Goal: Task Accomplishment & Management: Complete application form

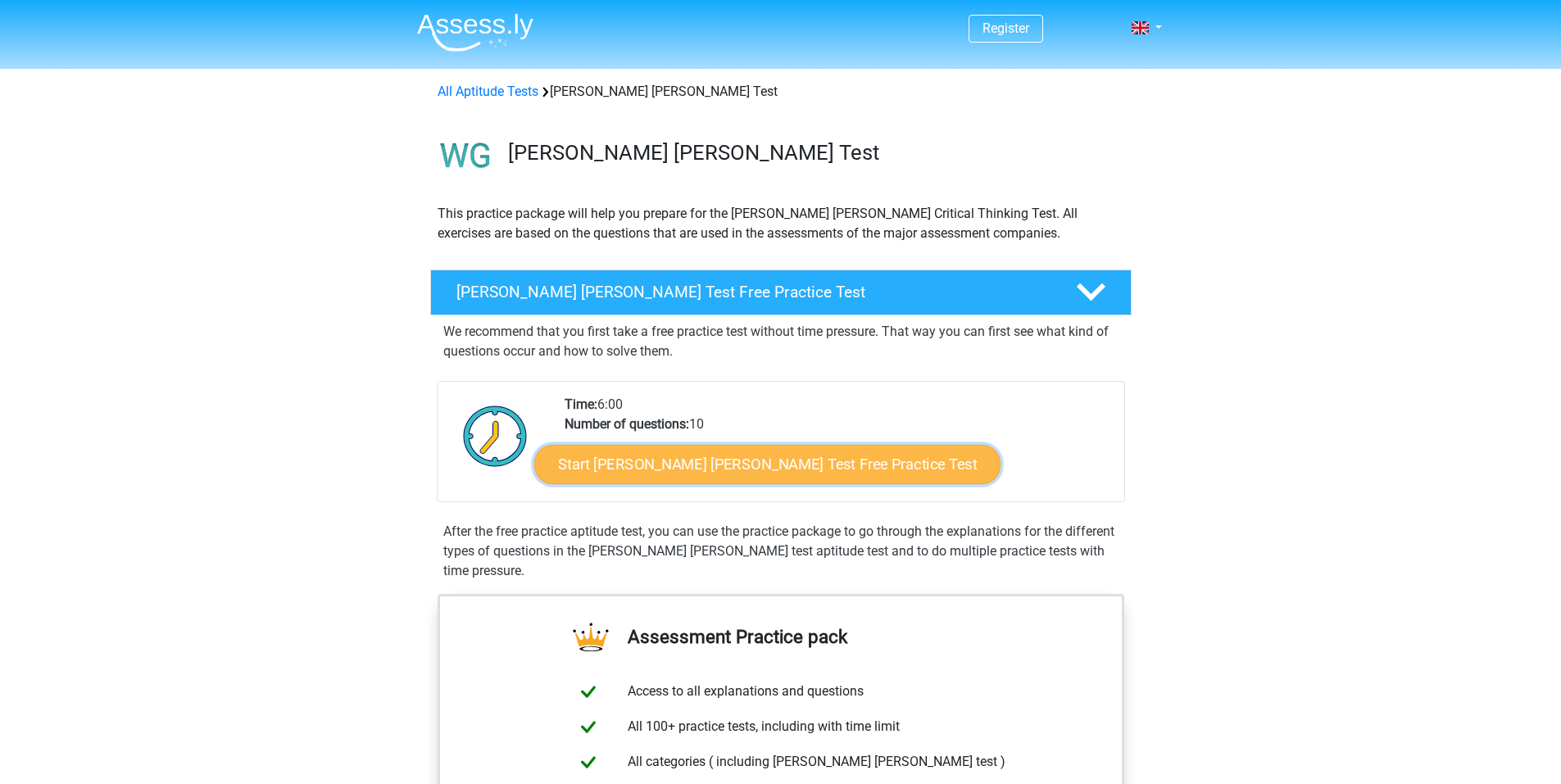
click at [809, 462] on link "Start Watson Glaser Test Free Practice Test" at bounding box center [768, 464] width 466 height 40
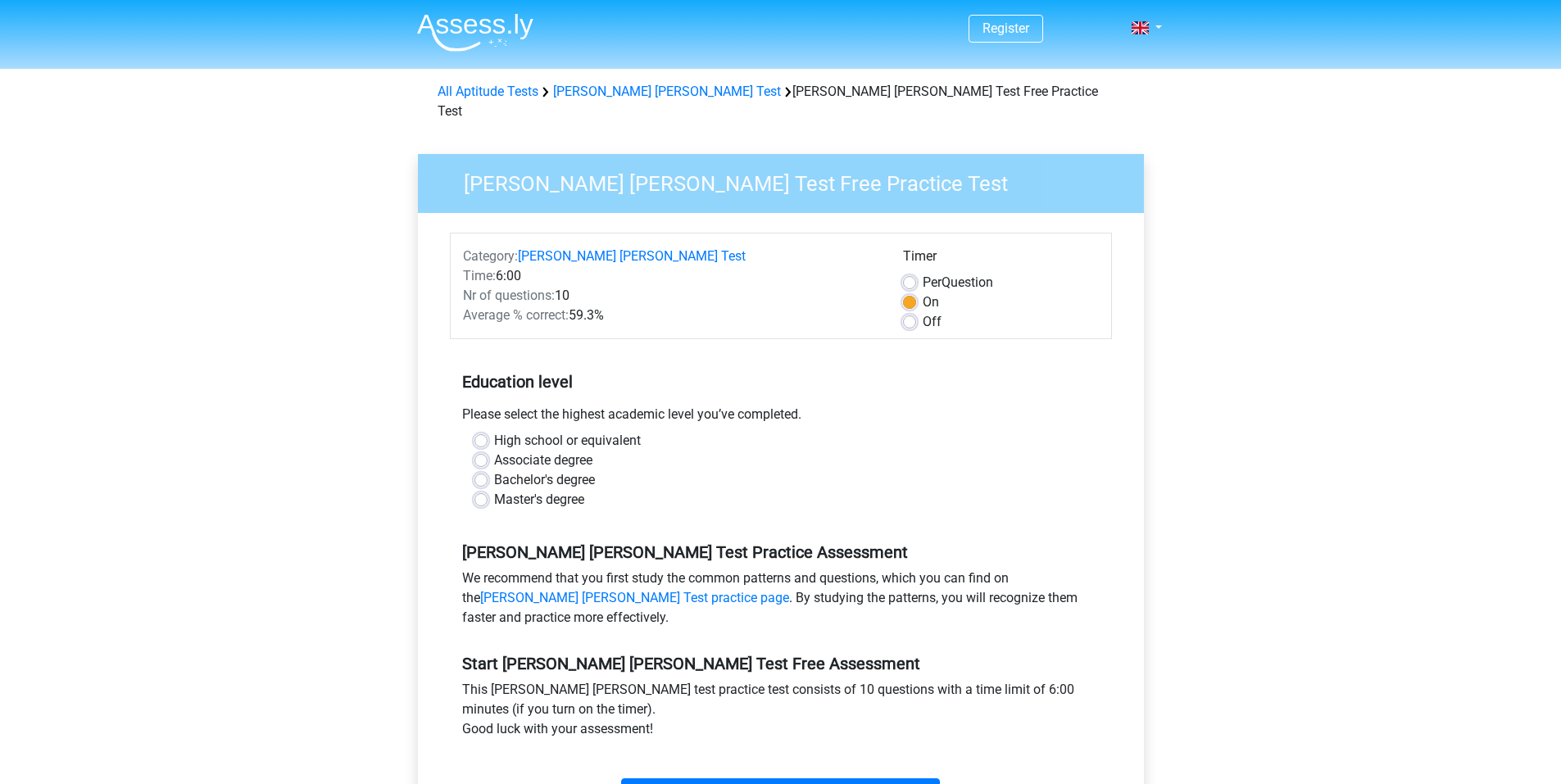
click at [494, 470] on label "Bachelor's degree" at bounding box center [544, 479] width 100 height 19
click at [478, 470] on input "Bachelor's degree" at bounding box center [481, 478] width 13 height 17
radio input "true"
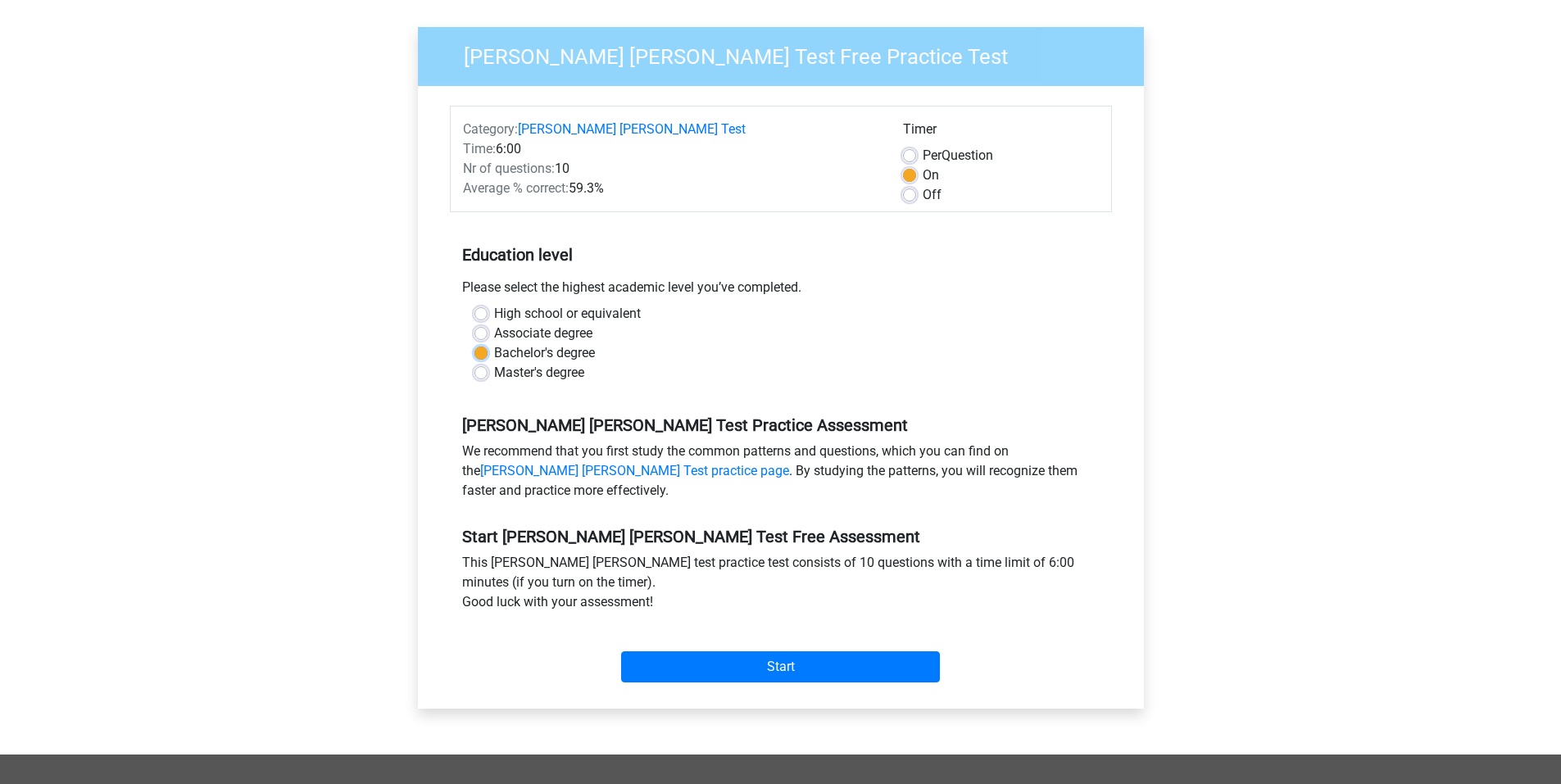
scroll to position [273, 0]
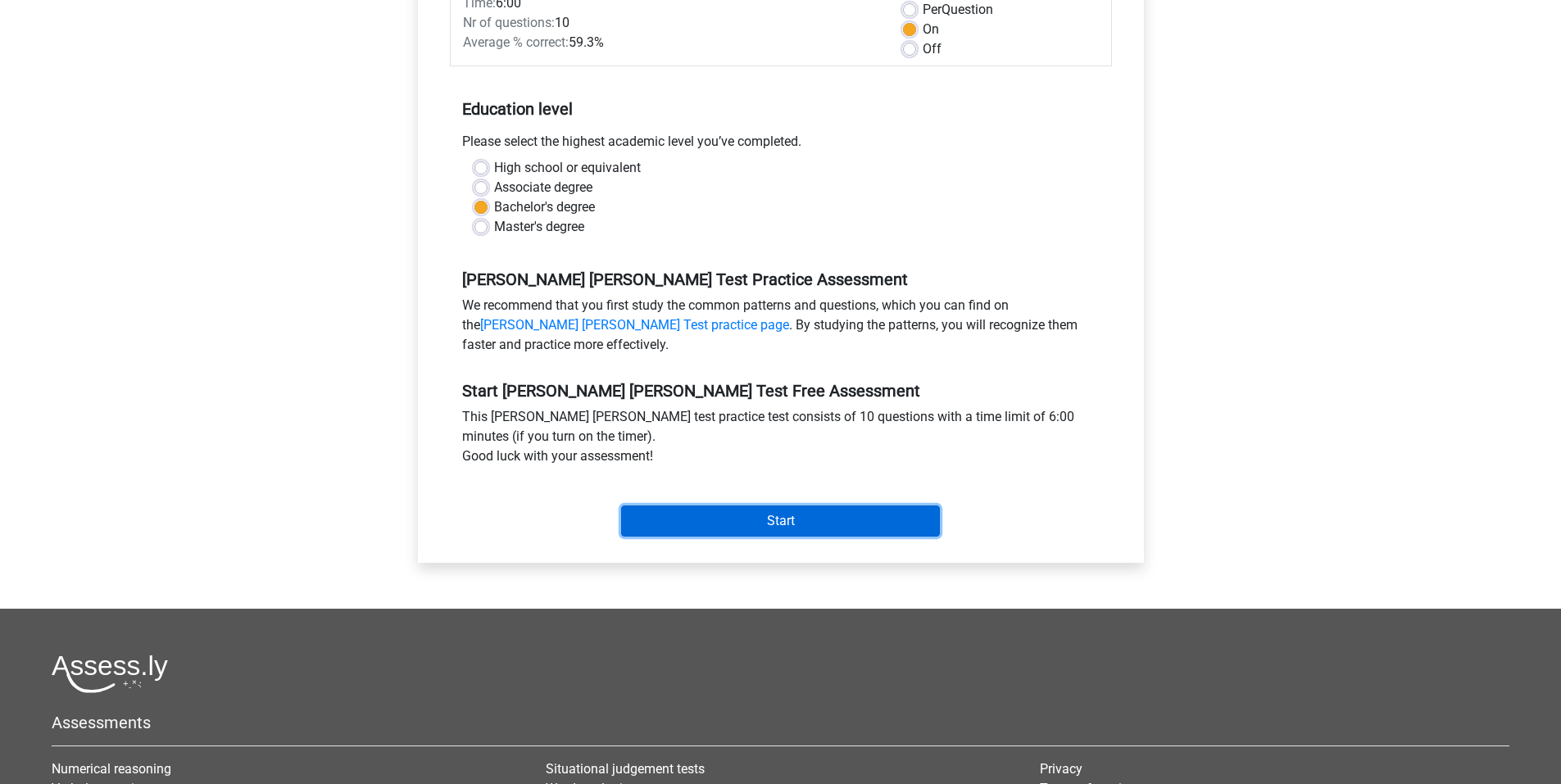
click at [802, 506] on input "Start" at bounding box center [780, 521] width 319 height 31
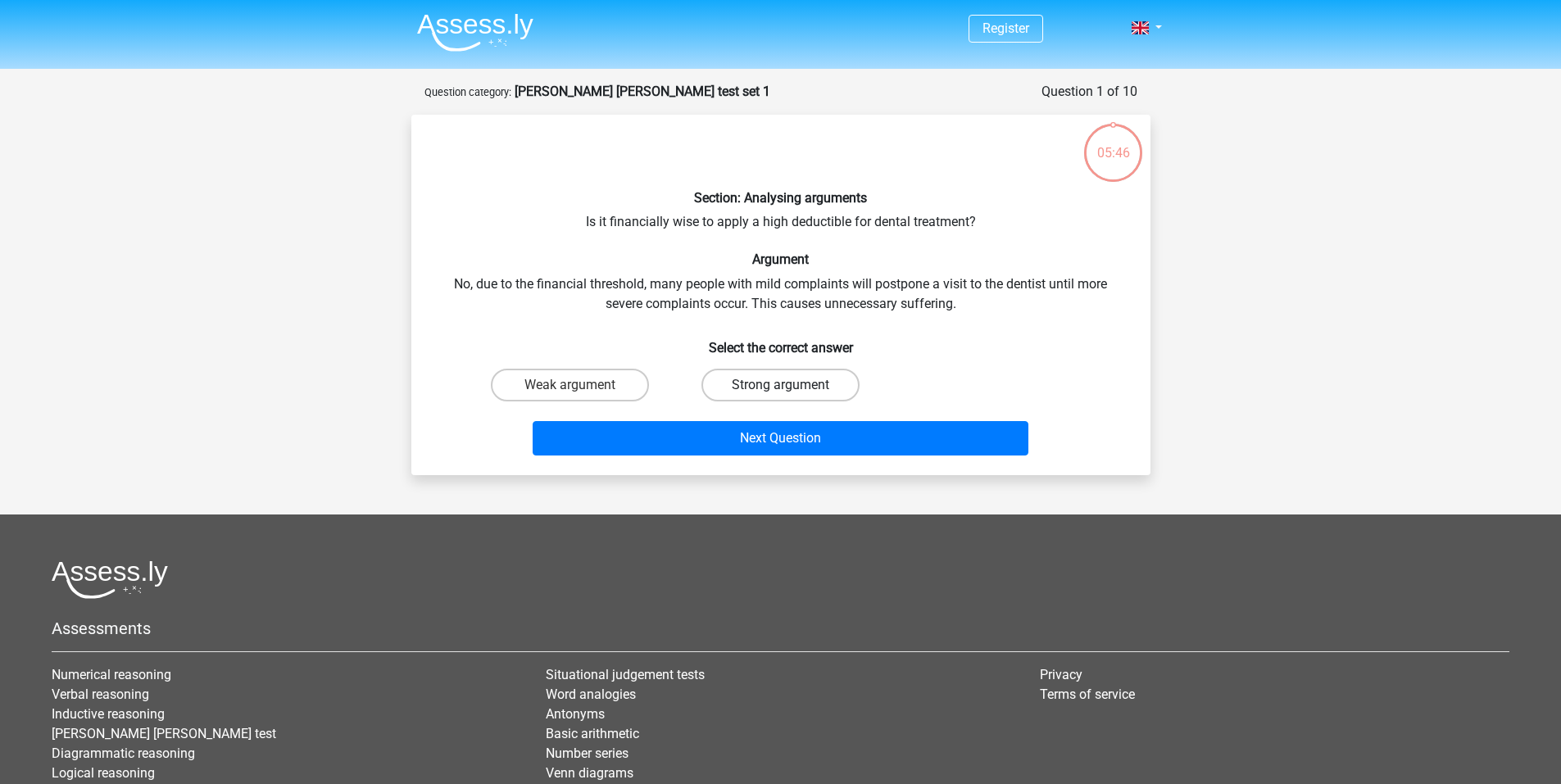
click at [737, 388] on label "Strong argument" at bounding box center [780, 385] width 158 height 33
click at [780, 388] on input "Strong argument" at bounding box center [785, 391] width 11 height 11
radio input "true"
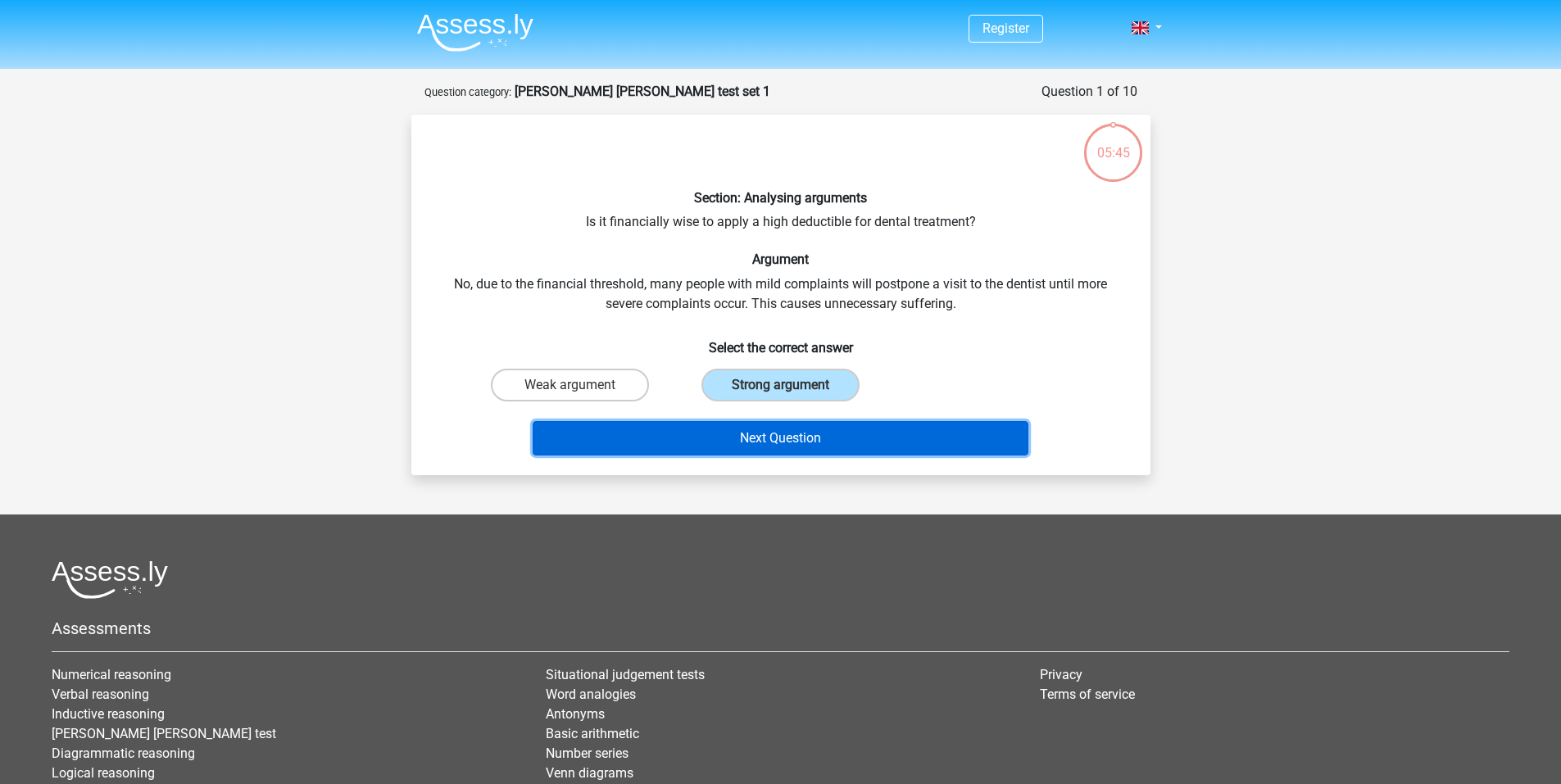
click at [749, 434] on button "Next Question" at bounding box center [780, 438] width 496 height 34
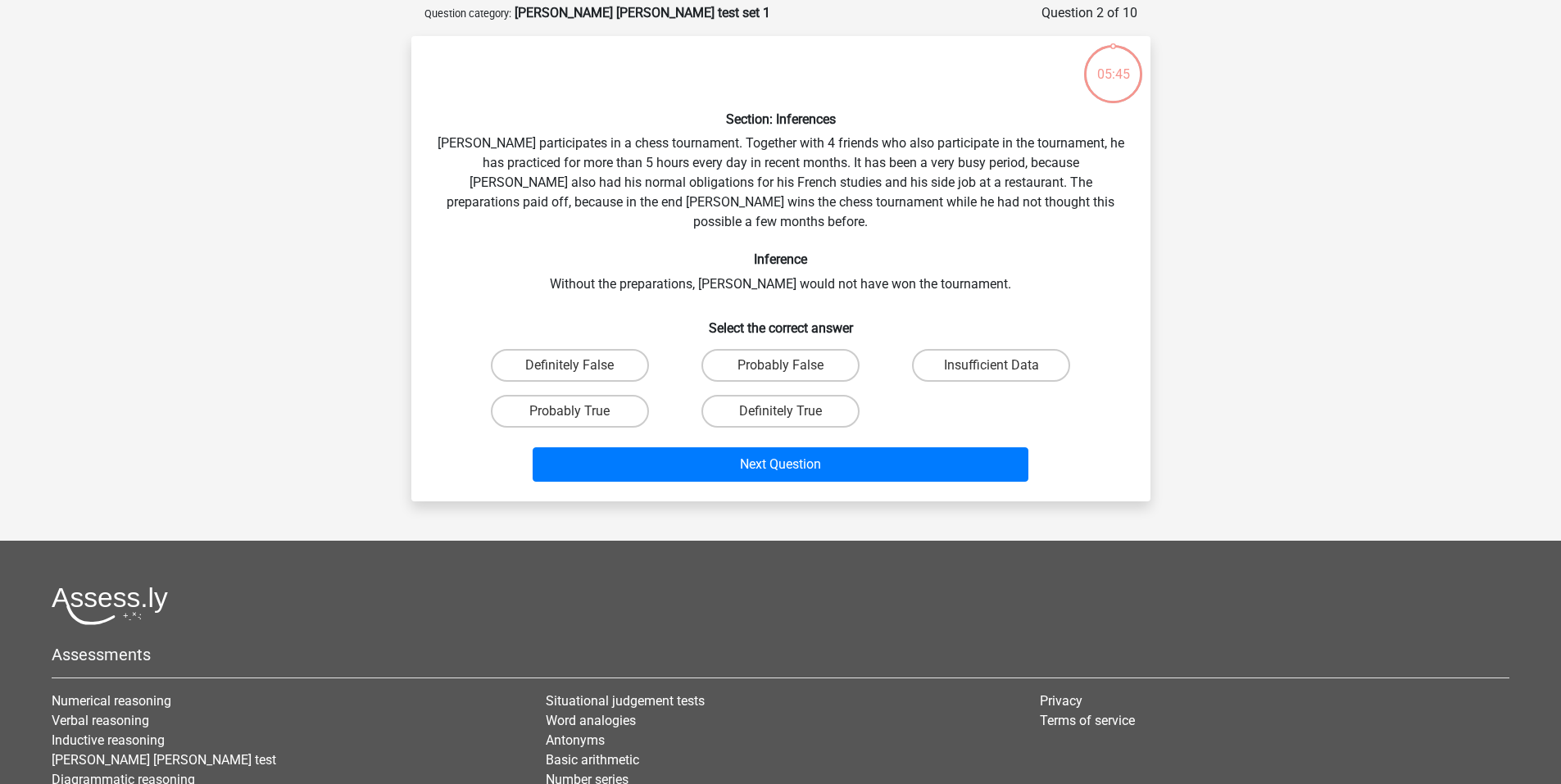
scroll to position [82, 0]
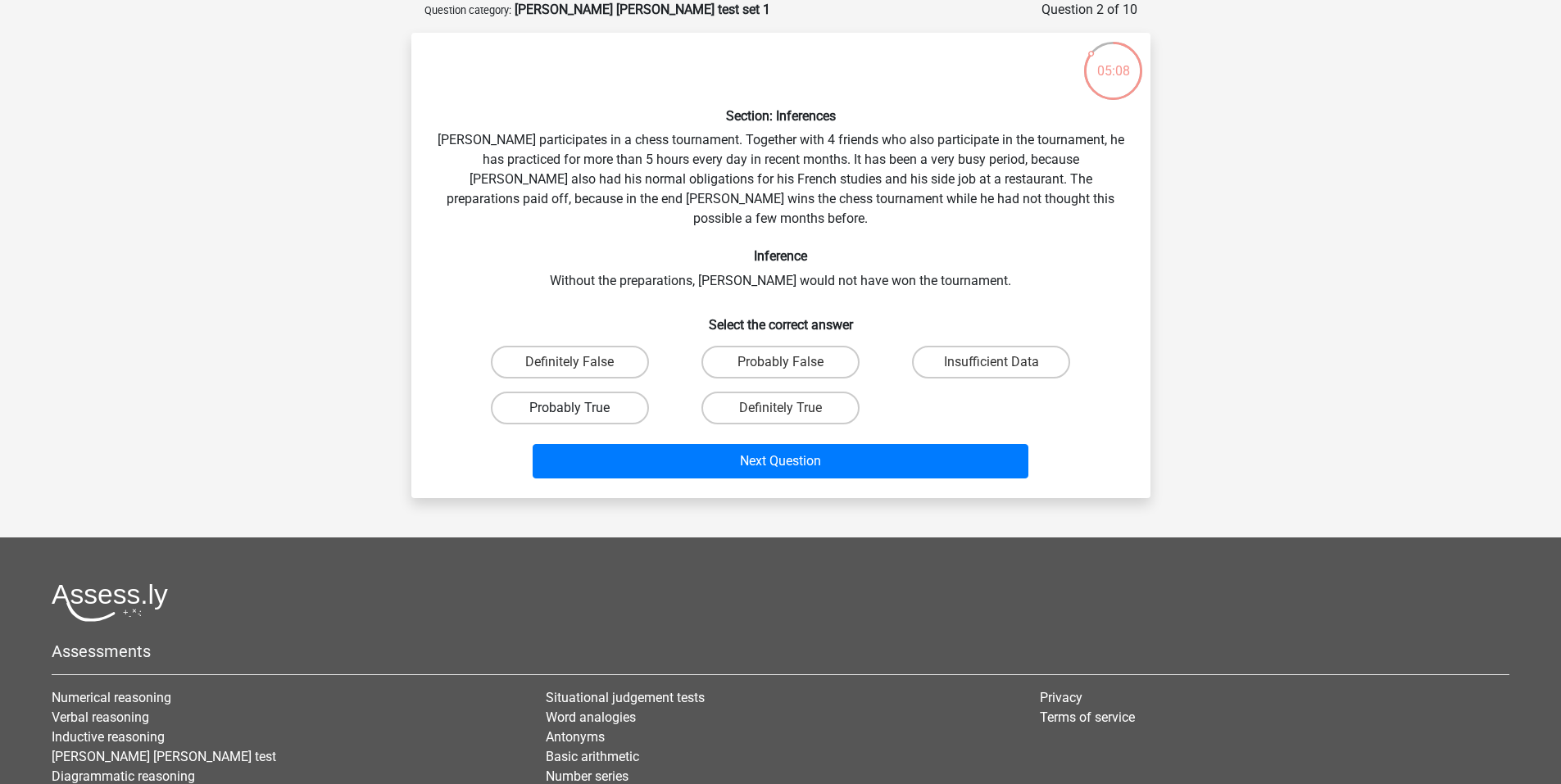
click at [545, 392] on label "Probably True" at bounding box center [570, 408] width 158 height 33
click at [569, 408] on input "Probably True" at bounding box center [575, 414] width 11 height 11
radio input "true"
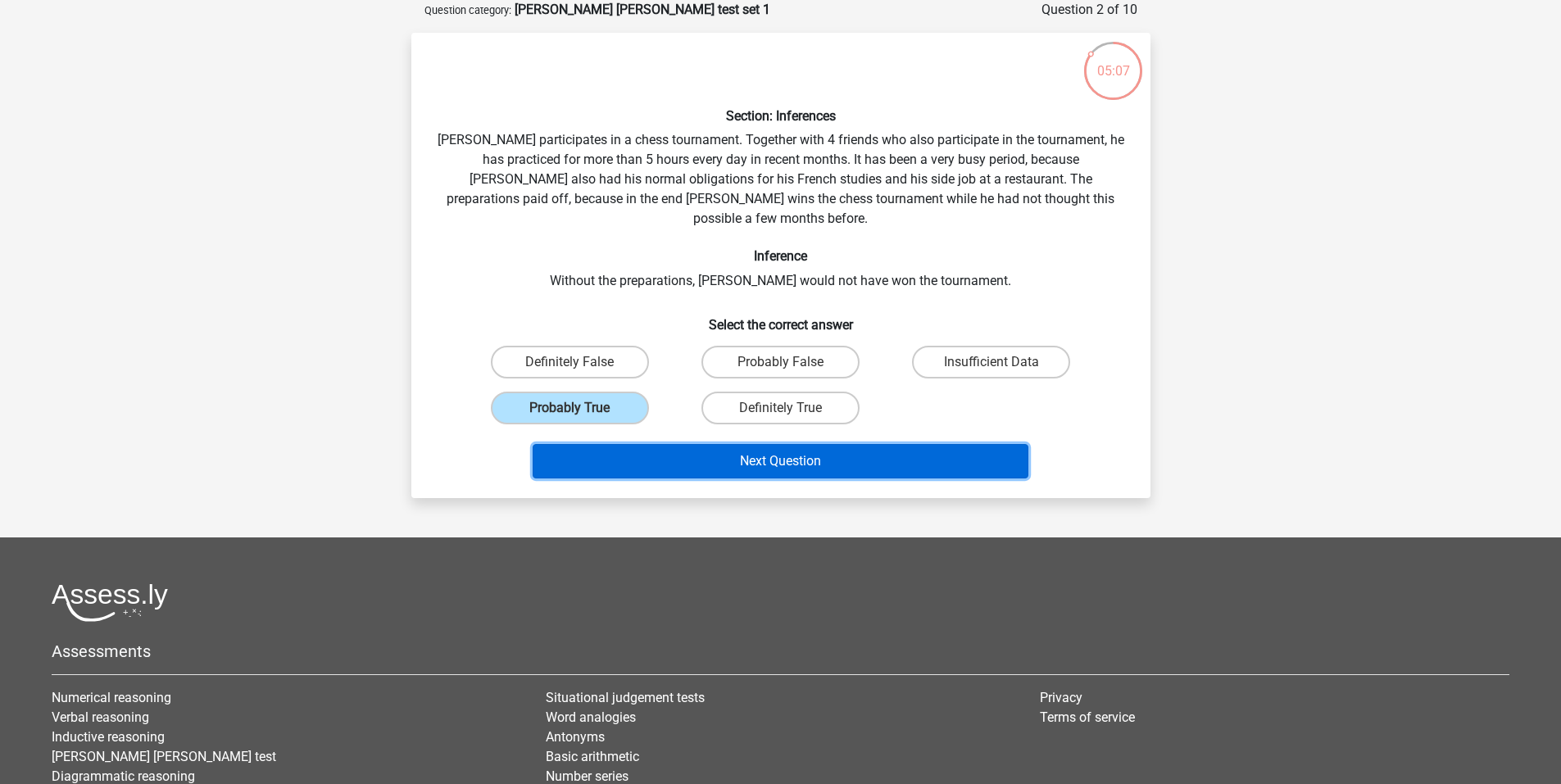
click at [723, 444] on button "Next Question" at bounding box center [780, 461] width 496 height 34
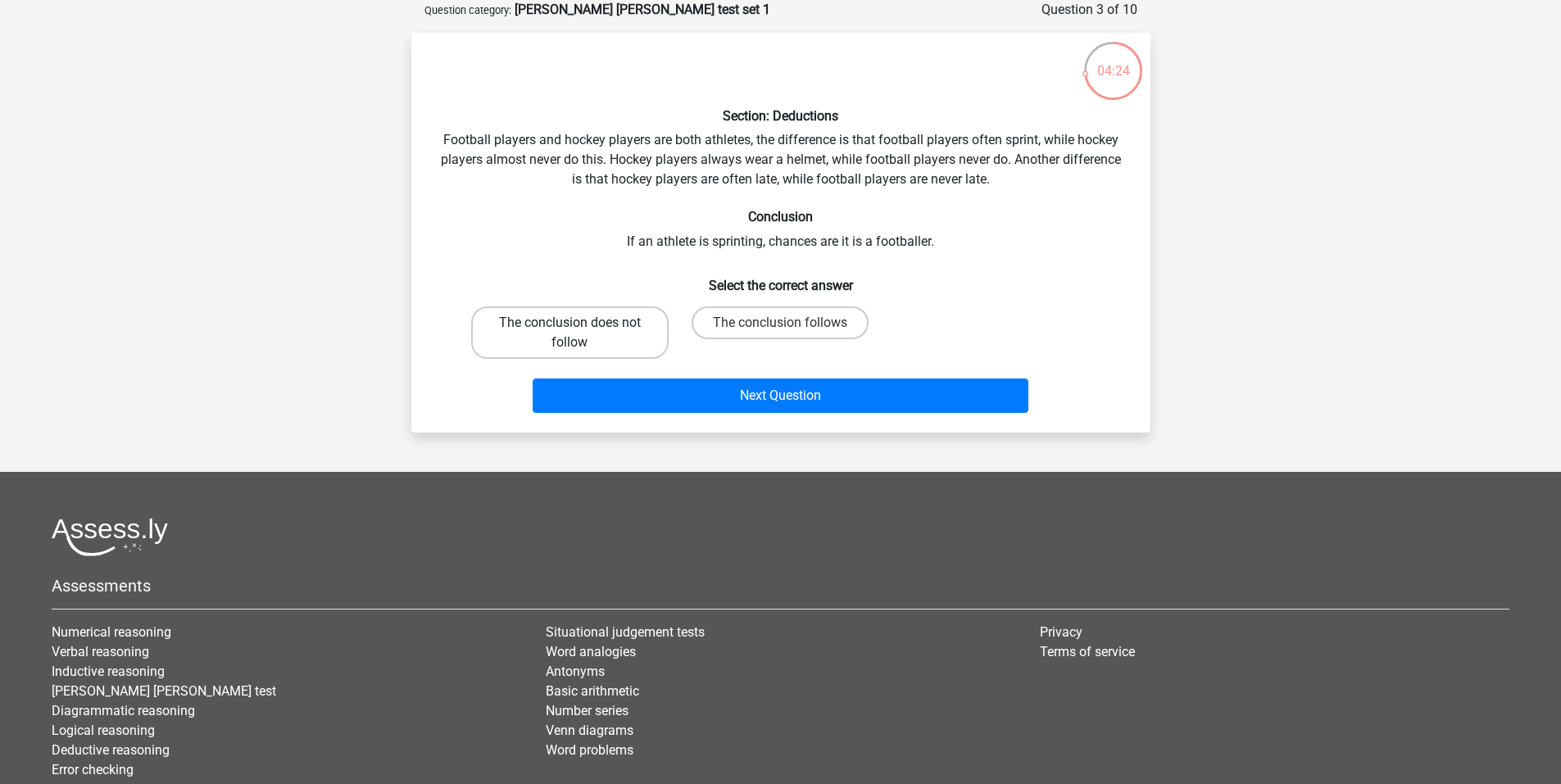
click at [557, 319] on label "The conclusion does not follow" at bounding box center [569, 333] width 197 height 53
click at [569, 322] on input "The conclusion does not follow" at bounding box center [575, 328] width 11 height 11
radio input "true"
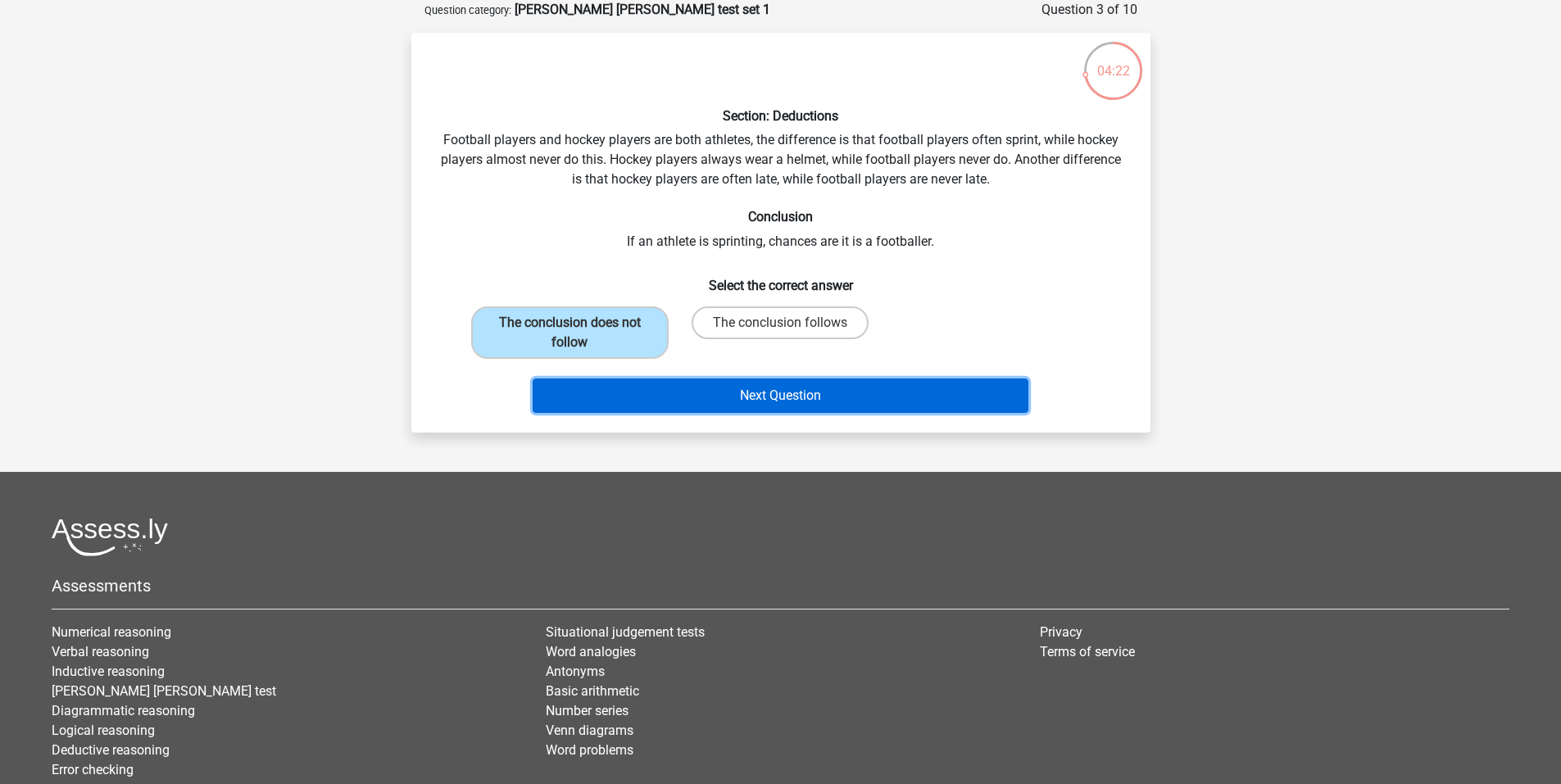
click at [840, 393] on button "Next Question" at bounding box center [780, 395] width 496 height 34
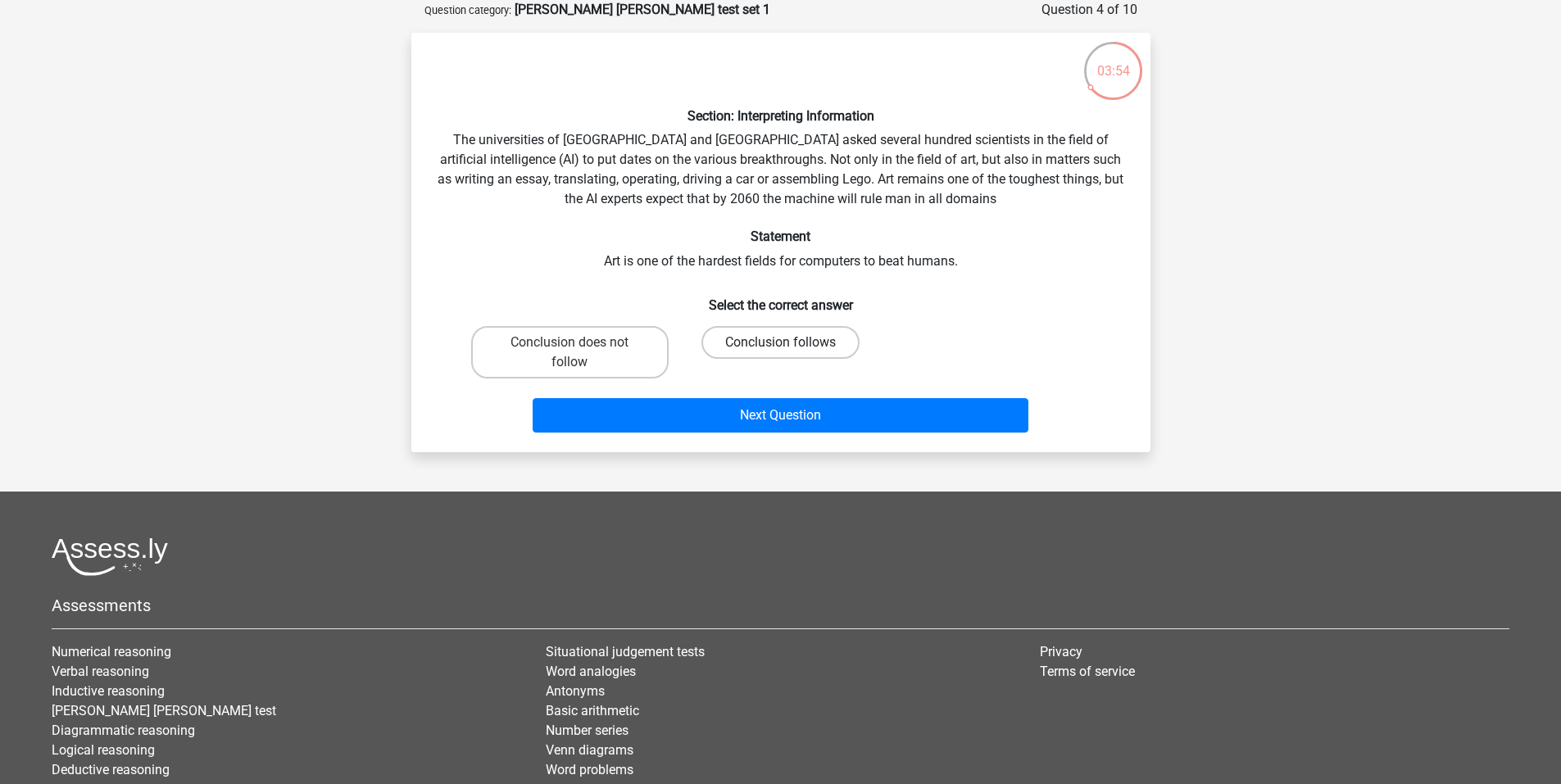
click at [815, 340] on label "Conclusion follows" at bounding box center [780, 343] width 158 height 33
click at [791, 343] on input "Conclusion follows" at bounding box center [785, 348] width 11 height 11
radio input "true"
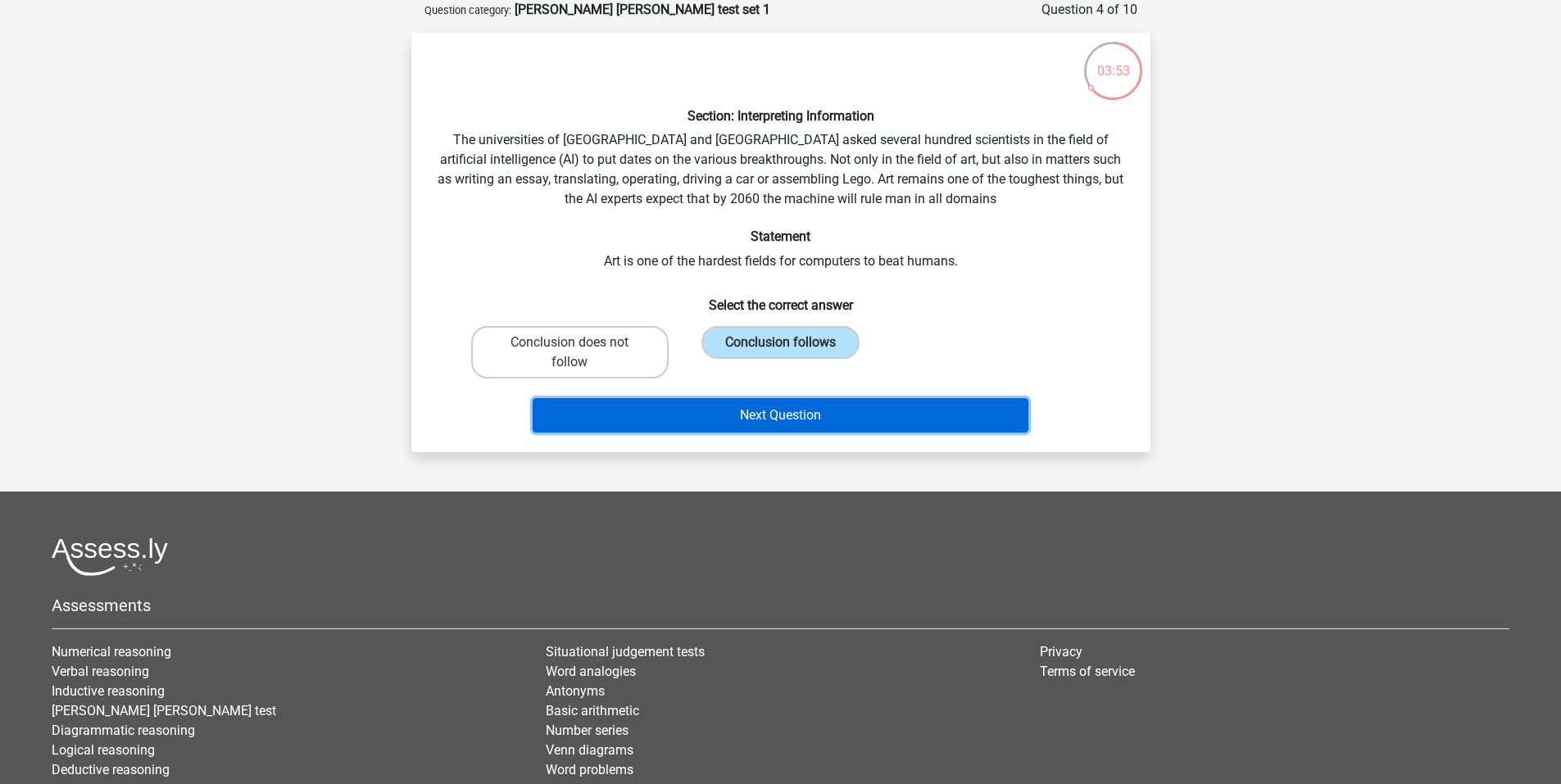
click at [840, 418] on button "Next Question" at bounding box center [780, 415] width 496 height 34
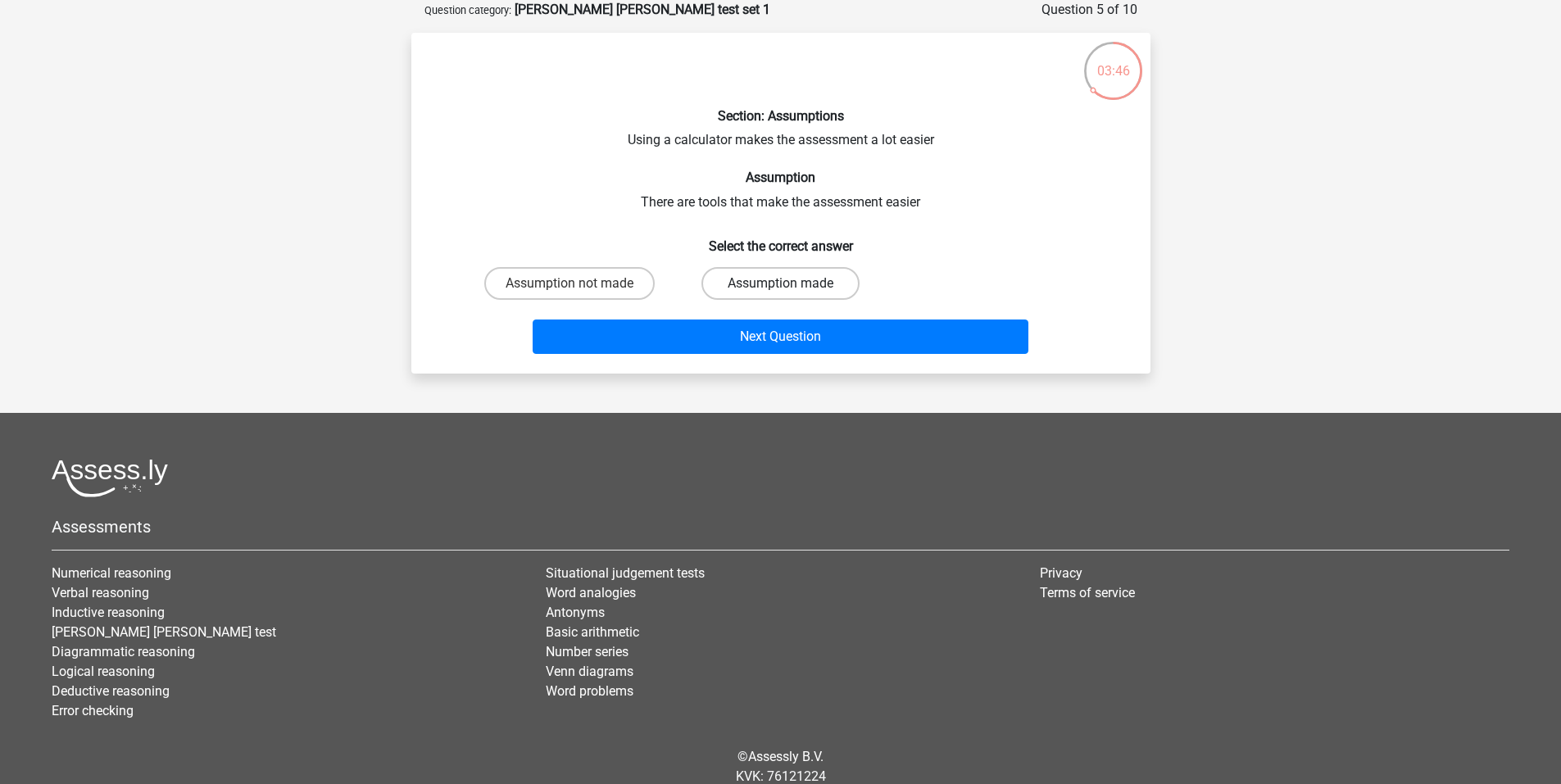
click at [754, 282] on label "Assumption made" at bounding box center [780, 284] width 158 height 33
click at [780, 284] on input "Assumption made" at bounding box center [785, 289] width 11 height 11
radio input "true"
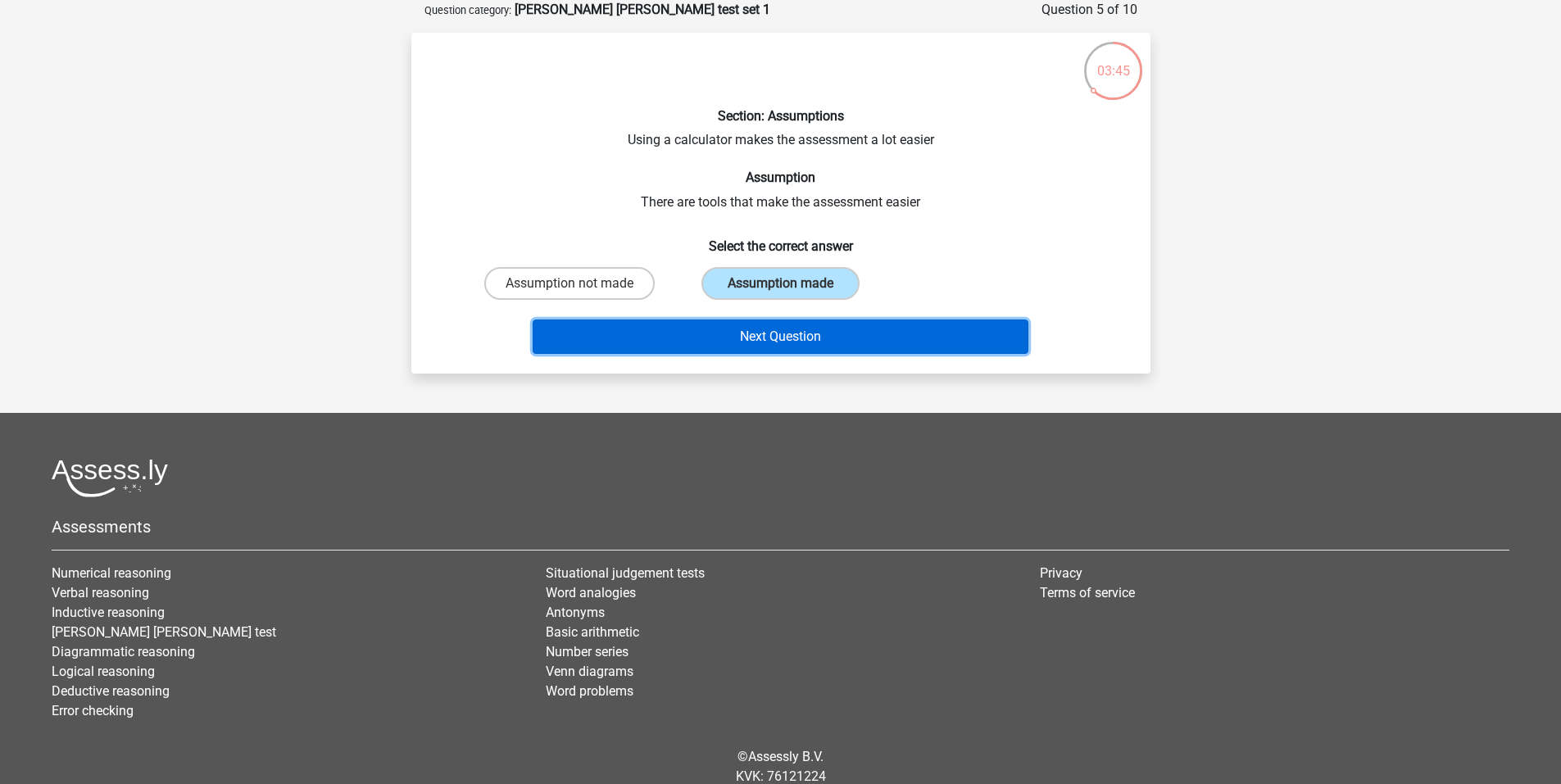
click at [773, 331] on button "Next Question" at bounding box center [780, 336] width 496 height 34
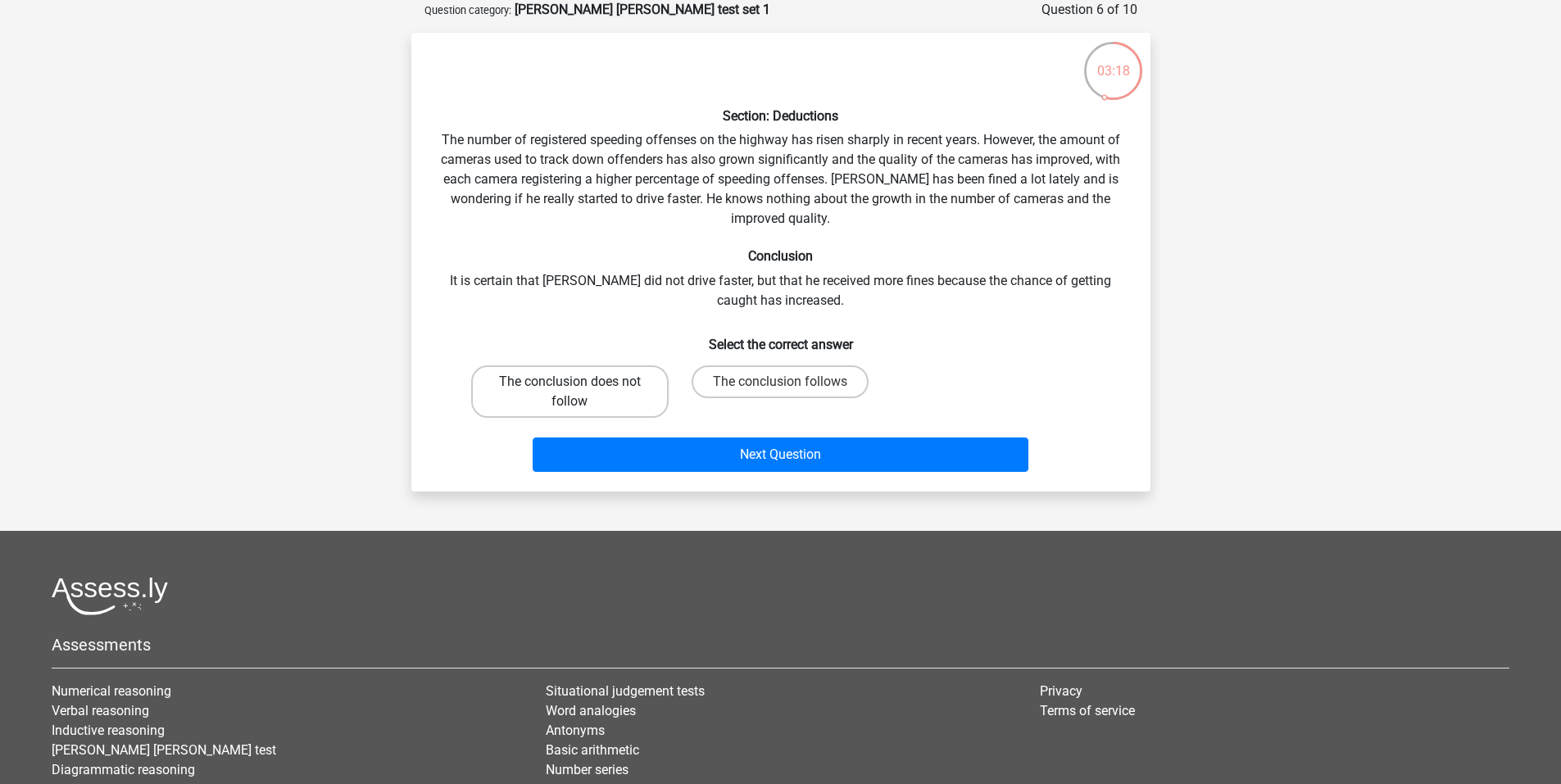
click at [556, 396] on label "The conclusion does not follow" at bounding box center [569, 392] width 197 height 53
click at [569, 392] on input "The conclusion does not follow" at bounding box center [575, 387] width 11 height 11
radio input "true"
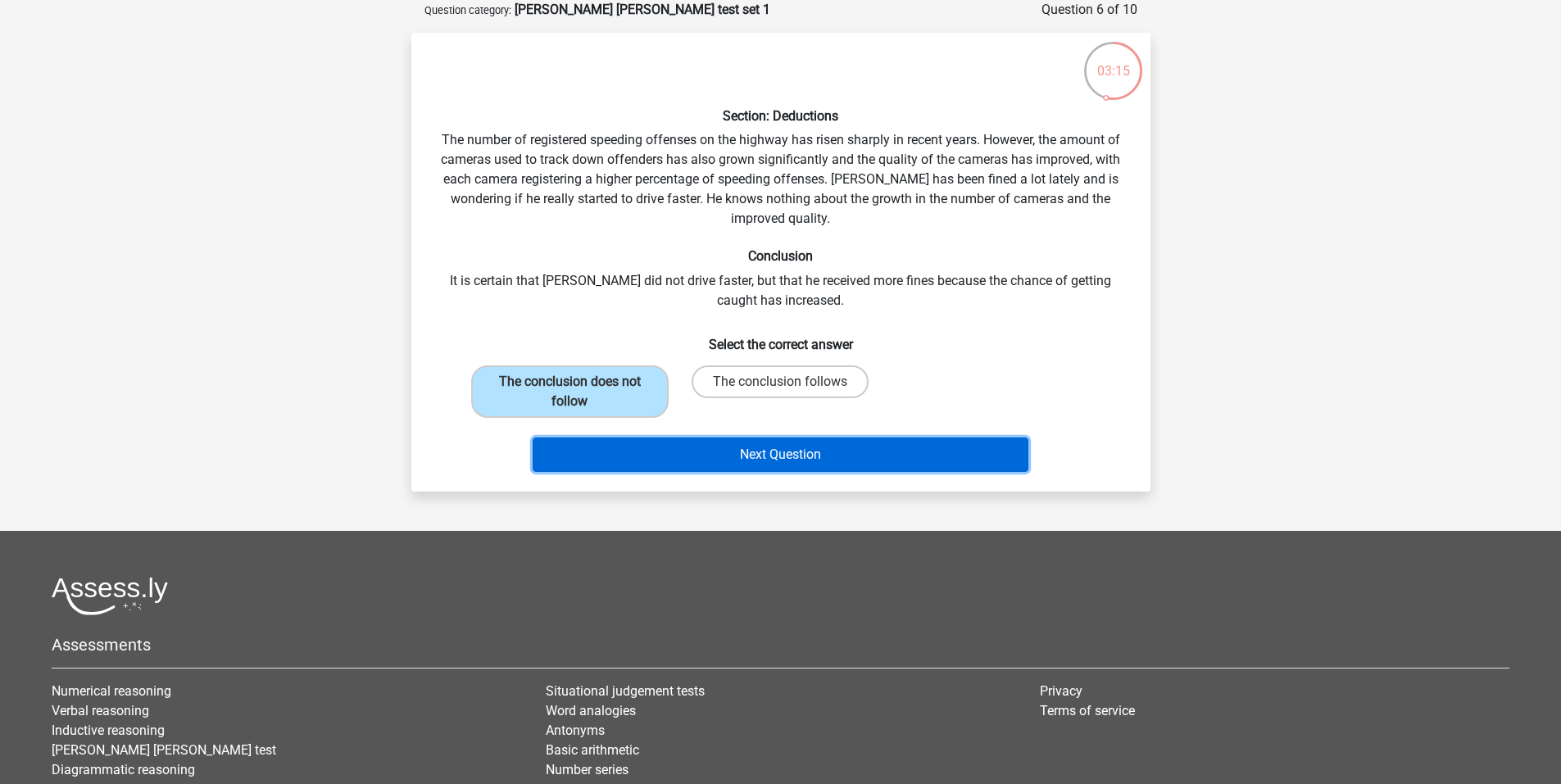
click at [809, 451] on button "Next Question" at bounding box center [780, 454] width 496 height 34
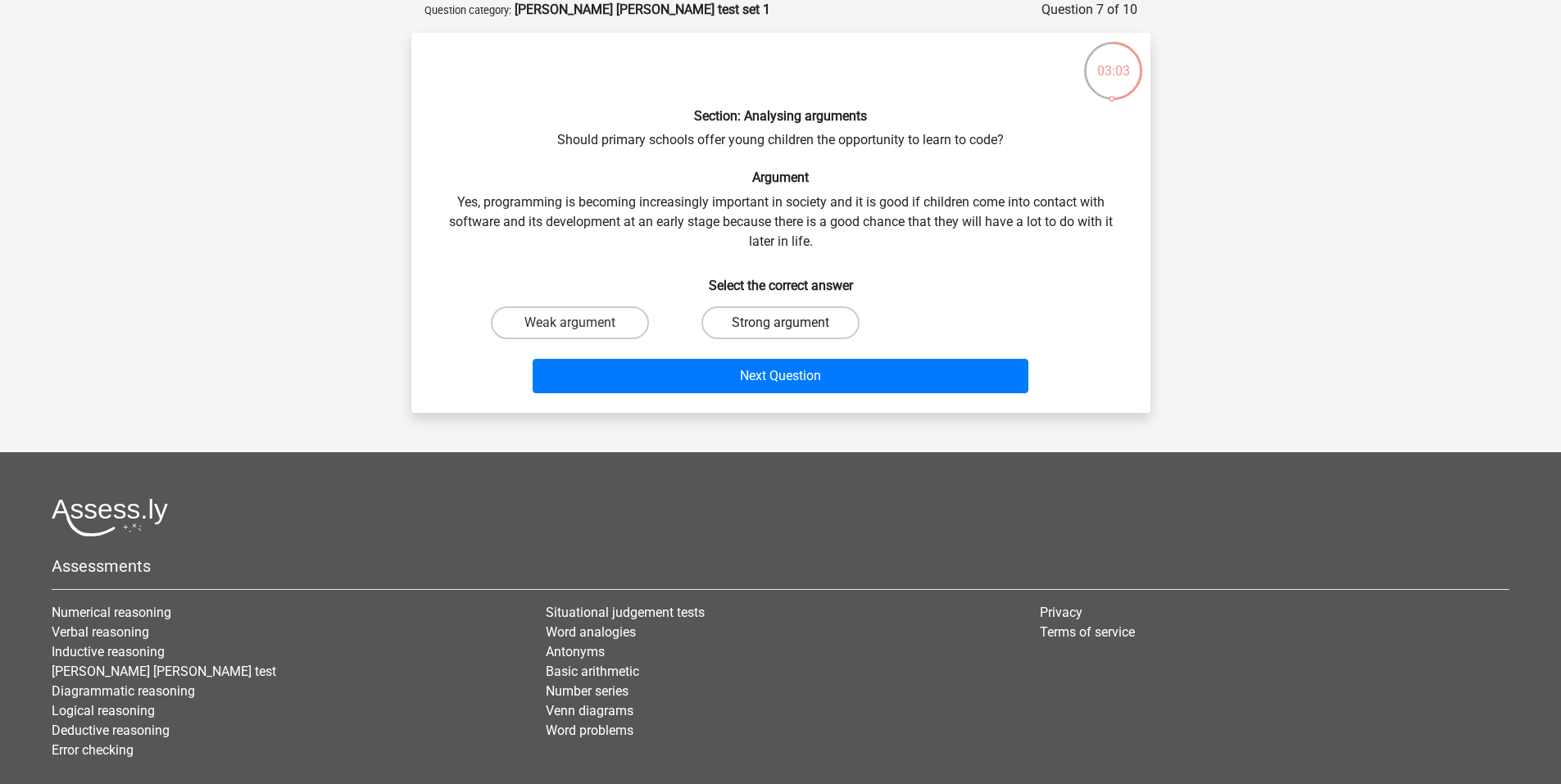
click at [810, 316] on label "Strong argument" at bounding box center [780, 323] width 158 height 33
click at [791, 322] on input "Strong argument" at bounding box center [785, 328] width 11 height 11
radio input "true"
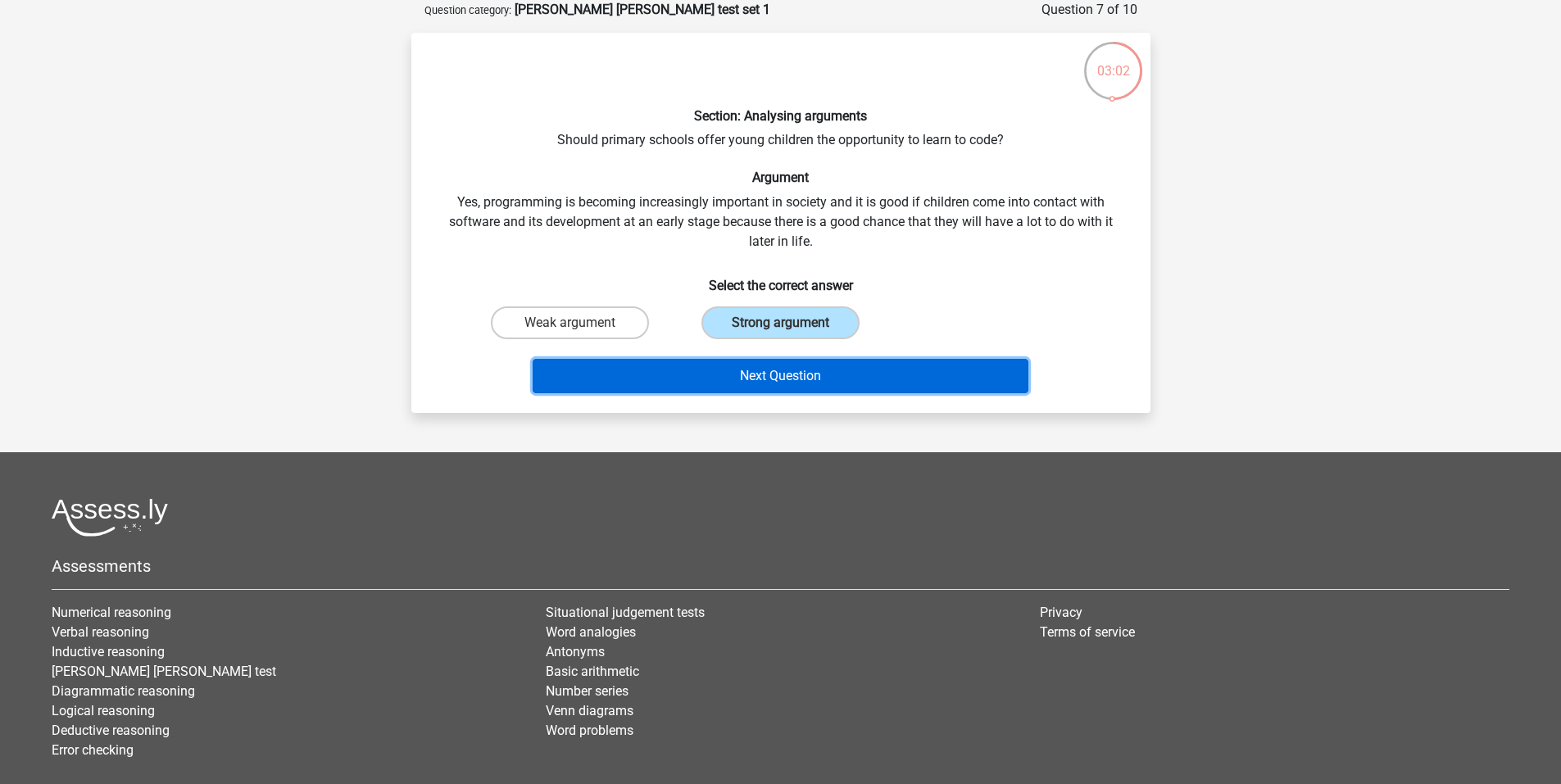
click at [833, 375] on button "Next Question" at bounding box center [780, 375] width 496 height 34
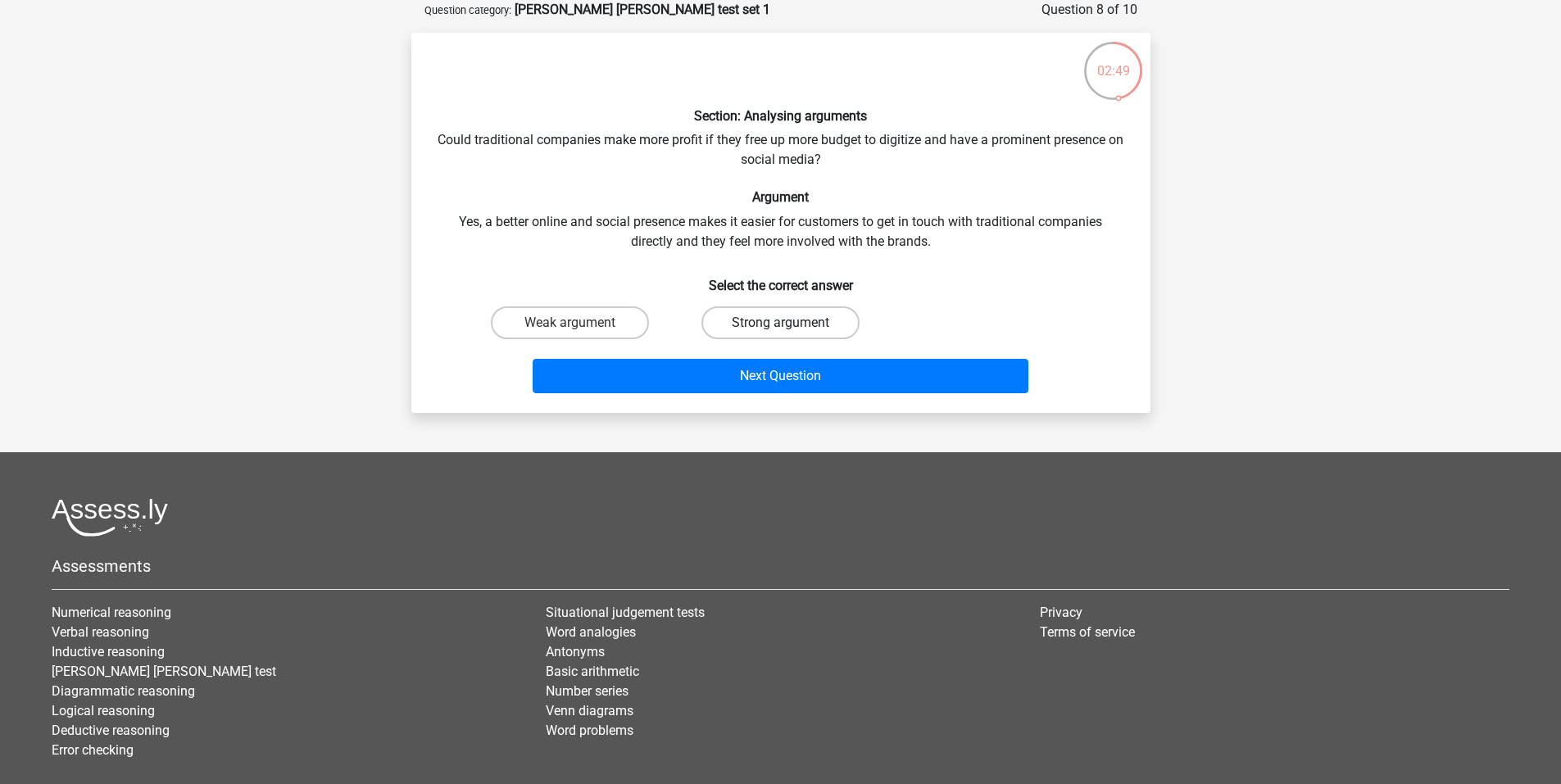
click at [828, 322] on label "Strong argument" at bounding box center [780, 323] width 158 height 33
click at [791, 322] on input "Strong argument" at bounding box center [785, 328] width 11 height 11
radio input "true"
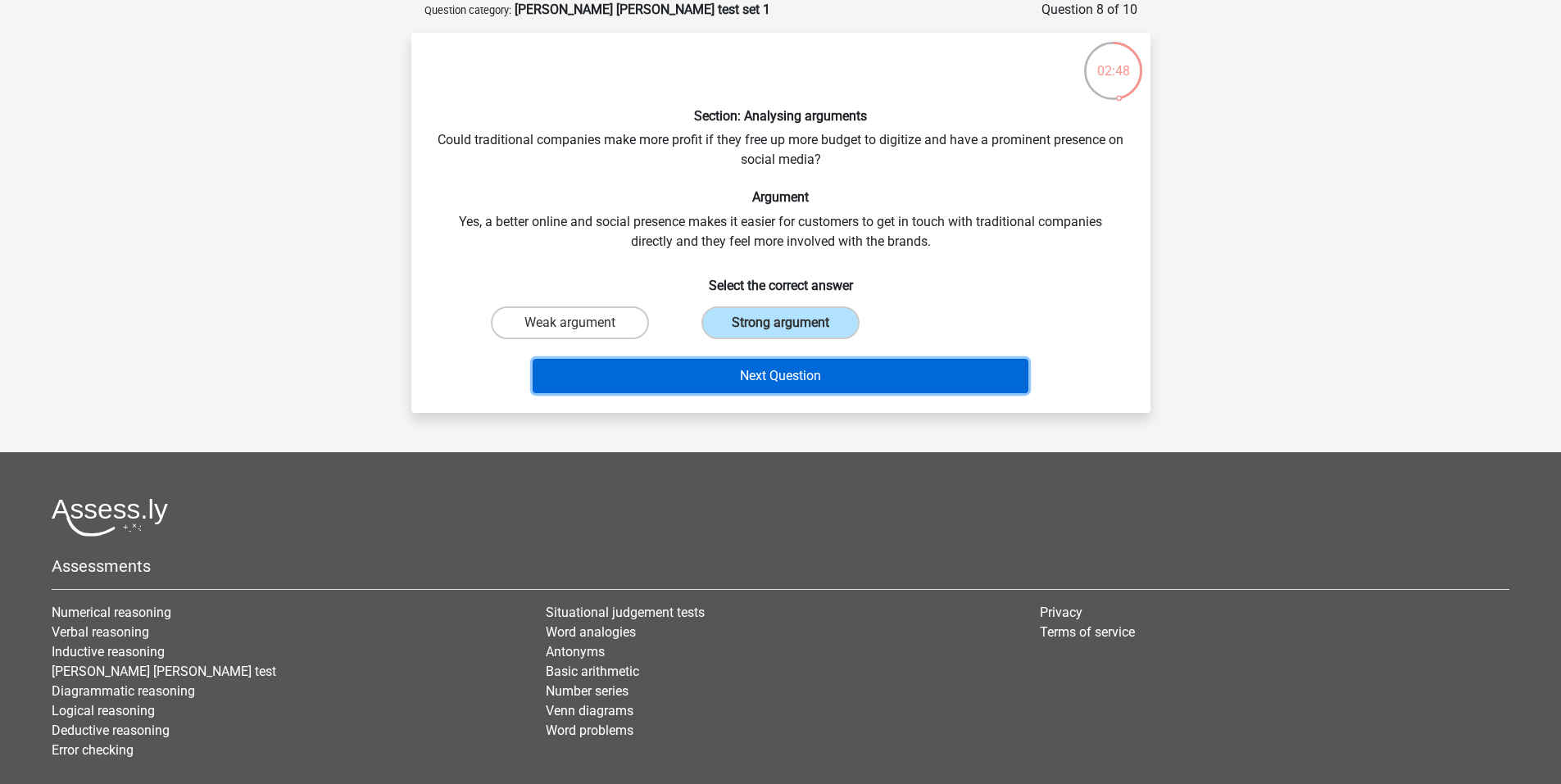
click at [839, 376] on button "Next Question" at bounding box center [780, 375] width 496 height 34
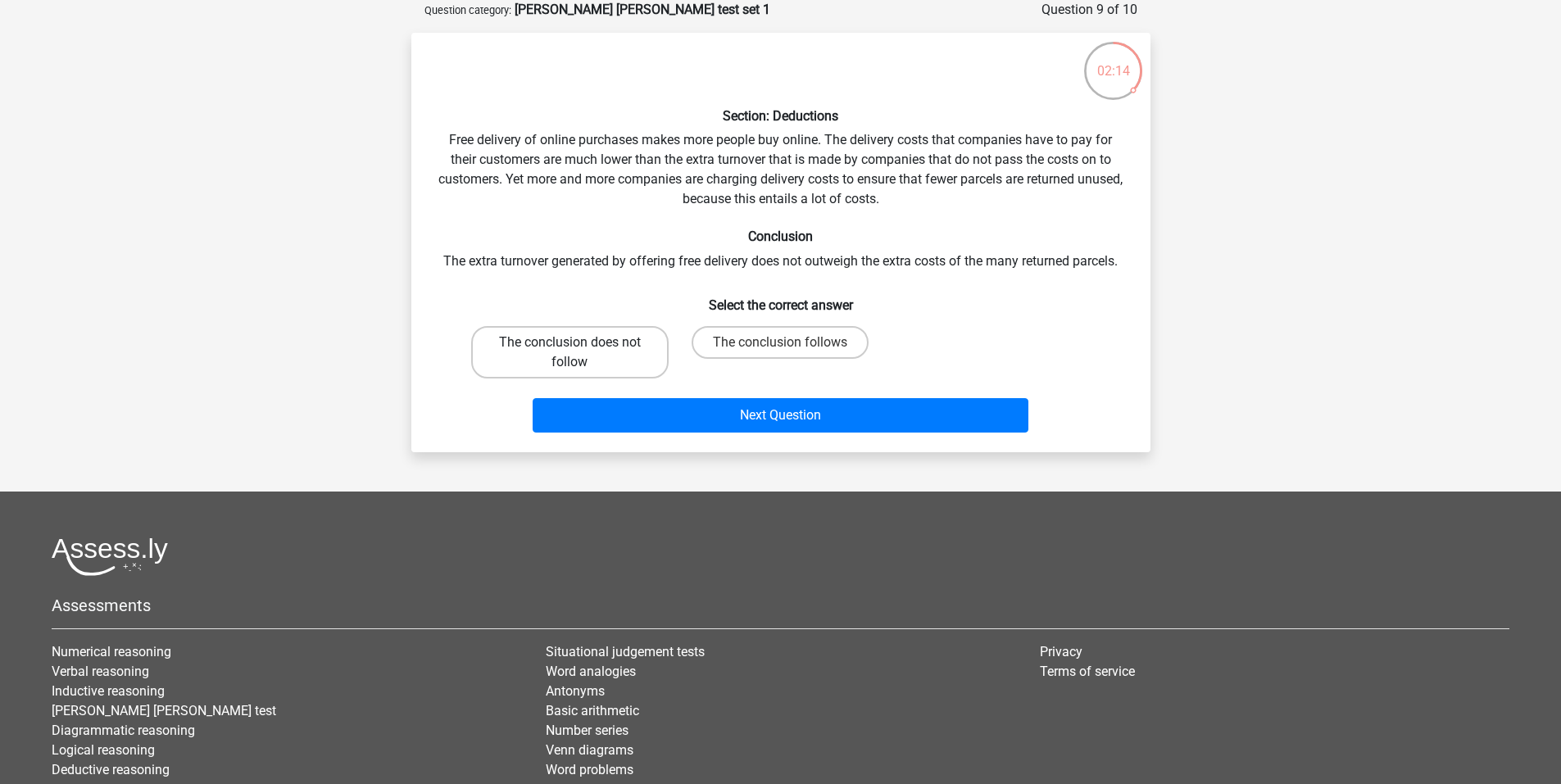
click at [483, 361] on label "The conclusion does not follow" at bounding box center [569, 352] width 197 height 53
click at [569, 353] on input "The conclusion does not follow" at bounding box center [575, 348] width 11 height 11
radio input "true"
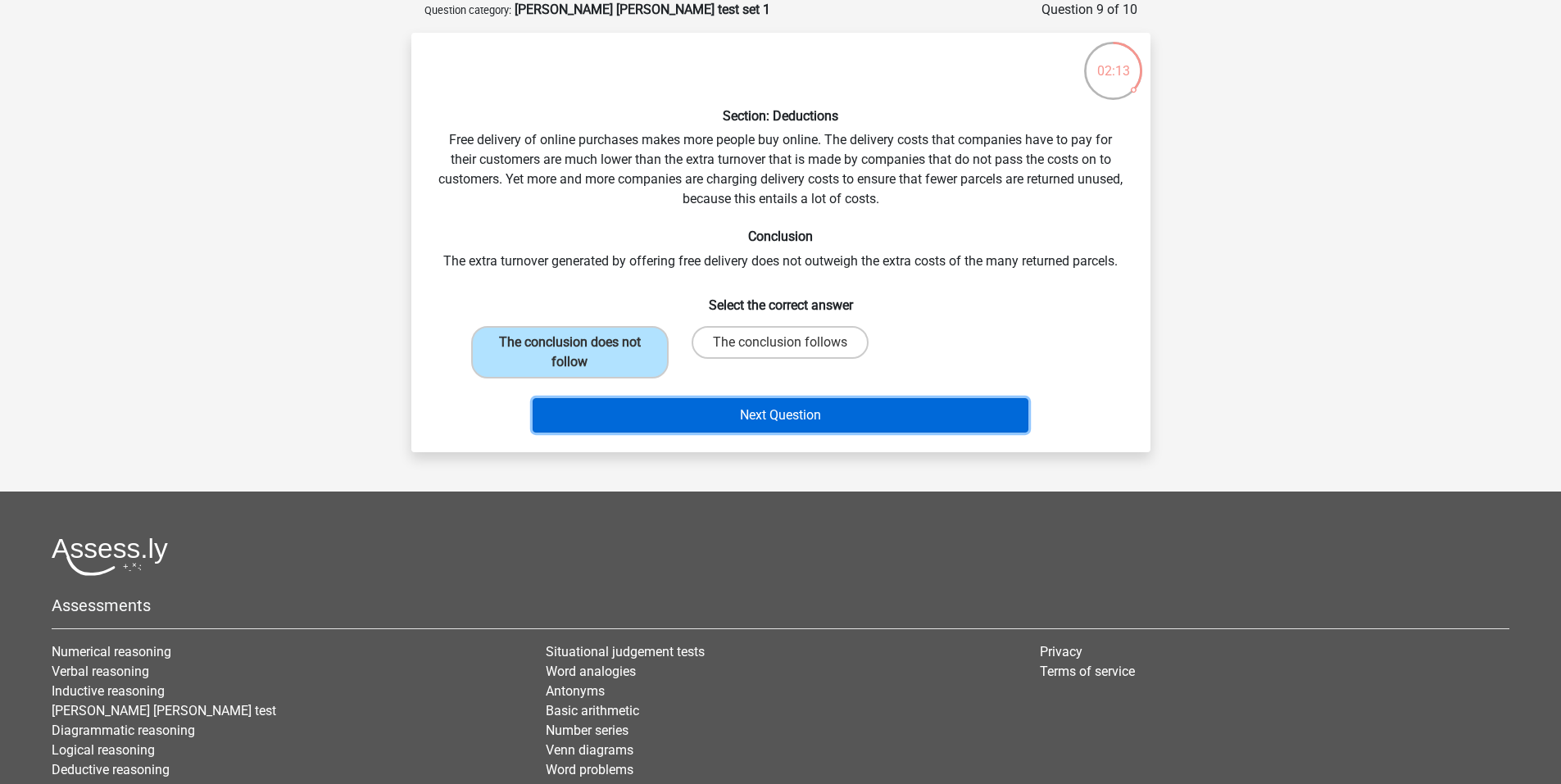
click at [792, 423] on button "Next Question" at bounding box center [780, 415] width 496 height 34
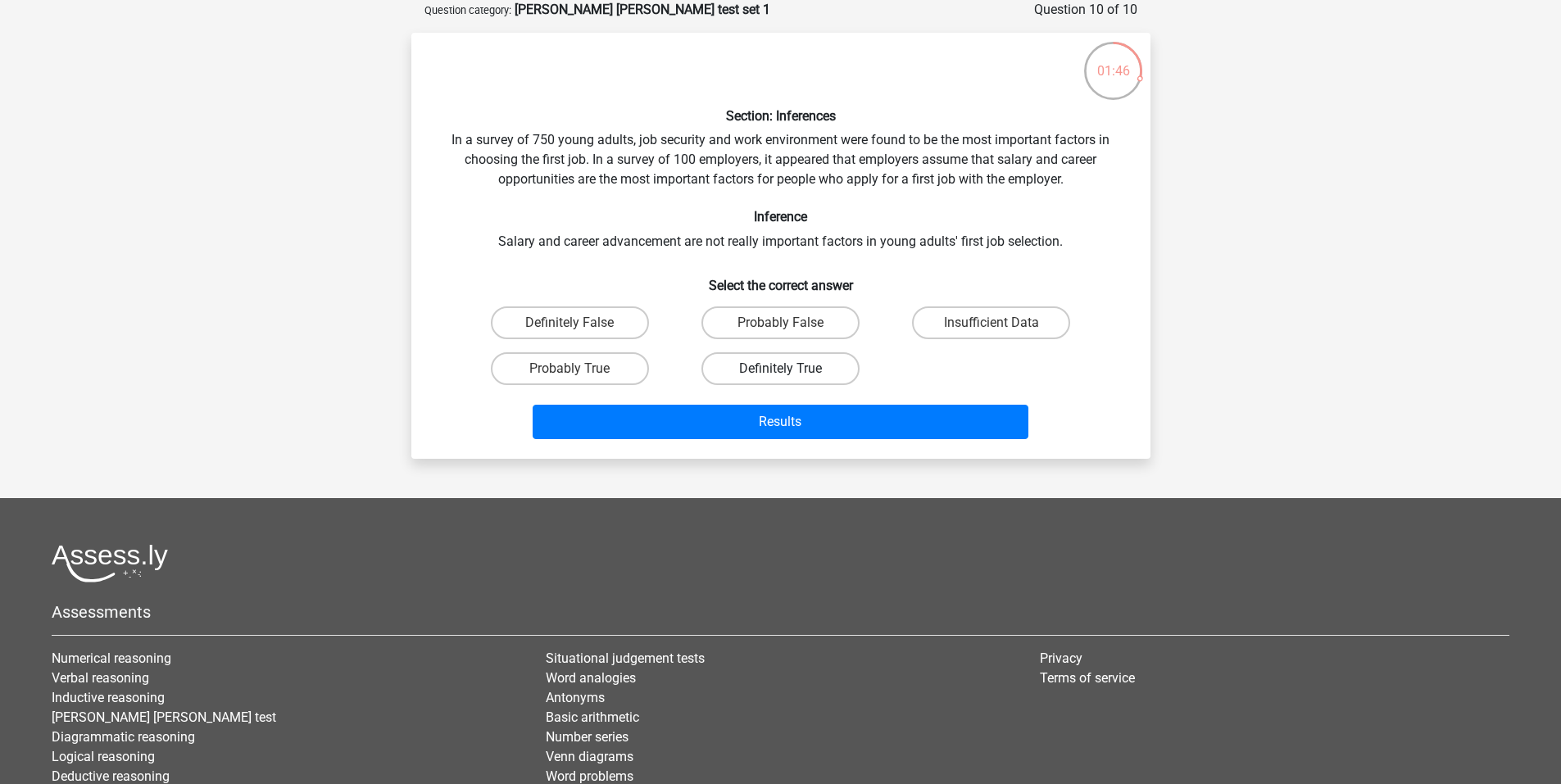
click at [779, 366] on label "Definitely True" at bounding box center [780, 369] width 158 height 33
click at [780, 369] on input "Definitely True" at bounding box center [785, 374] width 11 height 11
radio input "true"
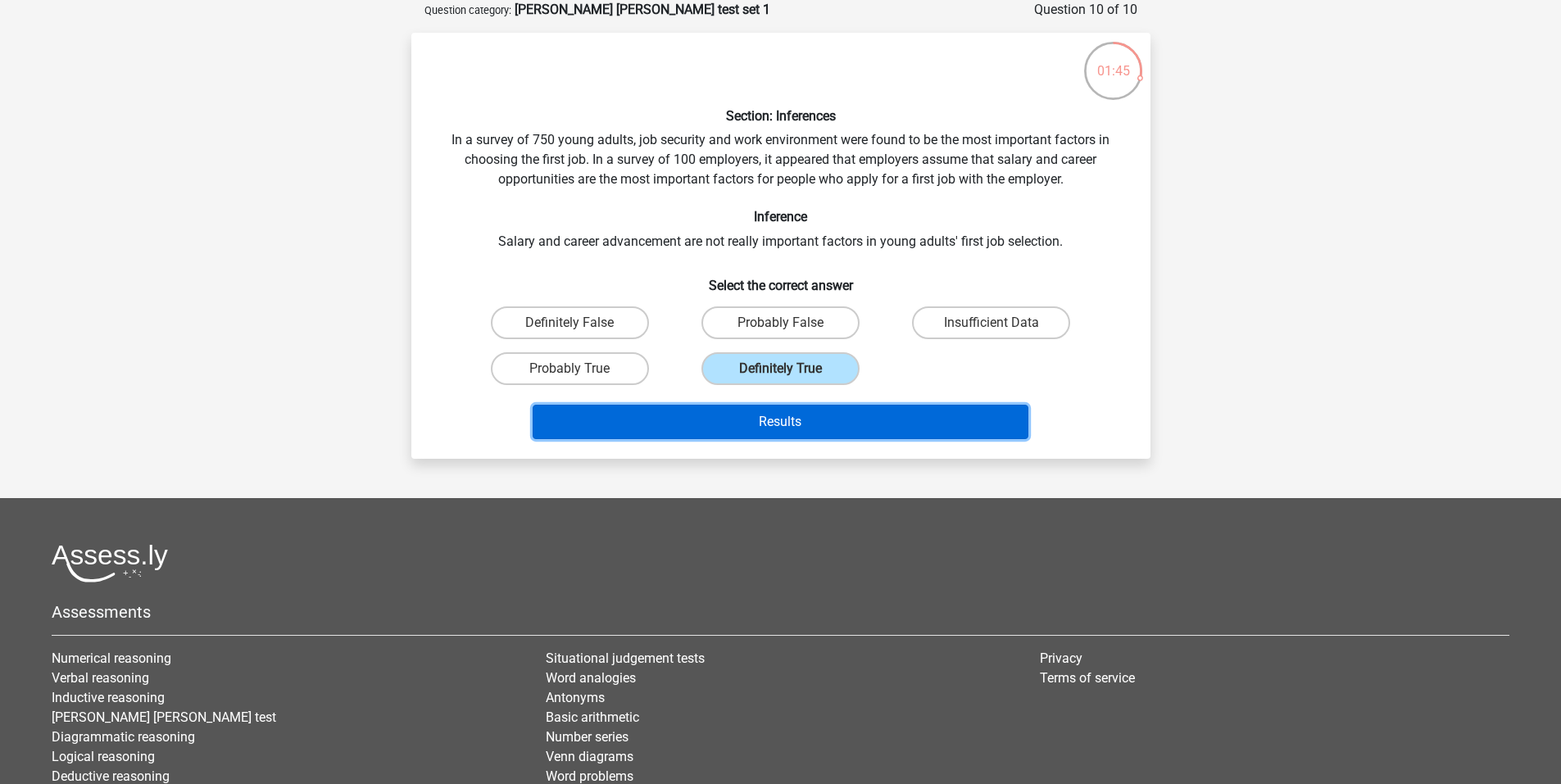
click at [789, 419] on button "Results" at bounding box center [780, 421] width 496 height 34
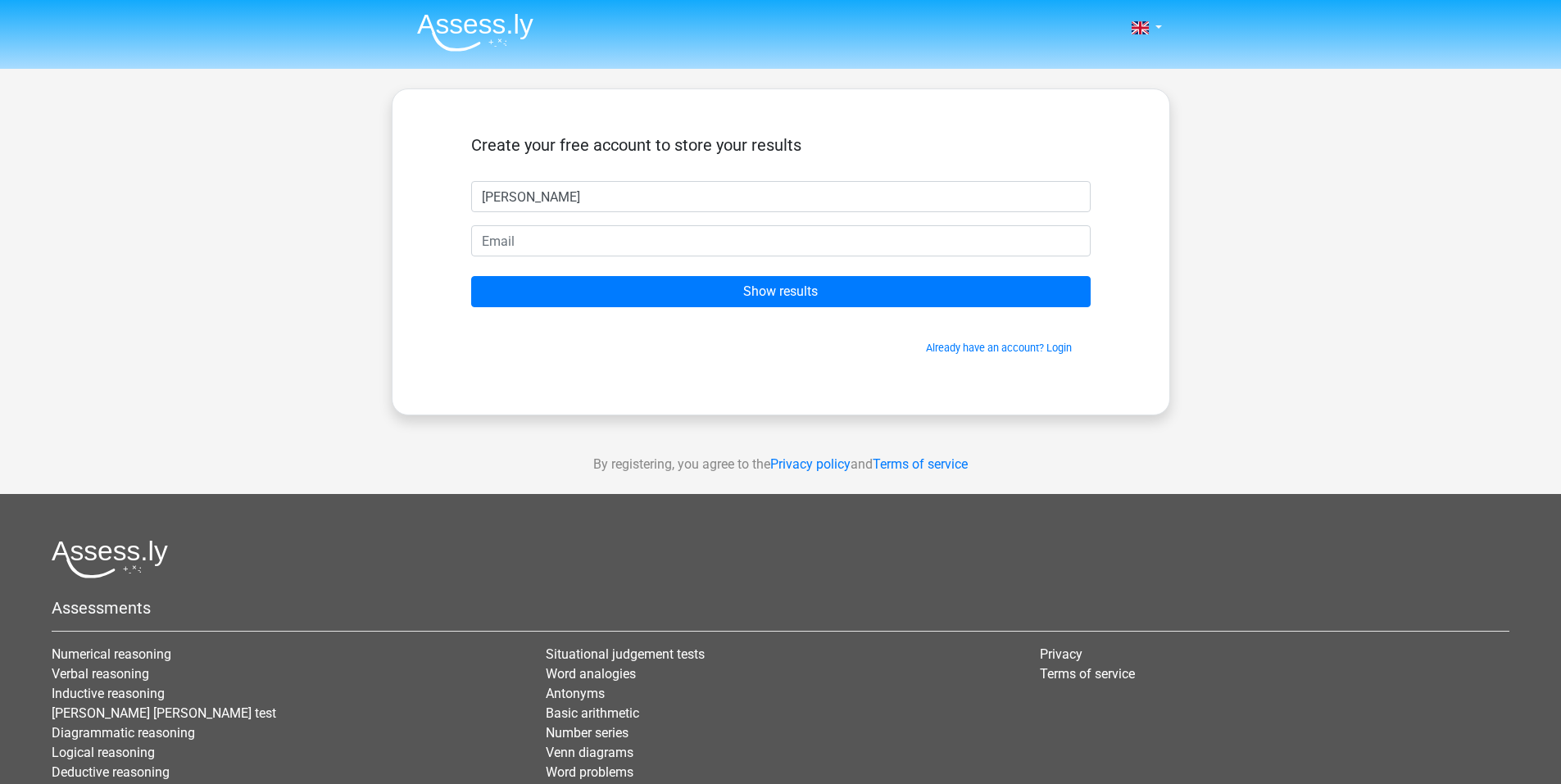
type input "[PERSON_NAME]"
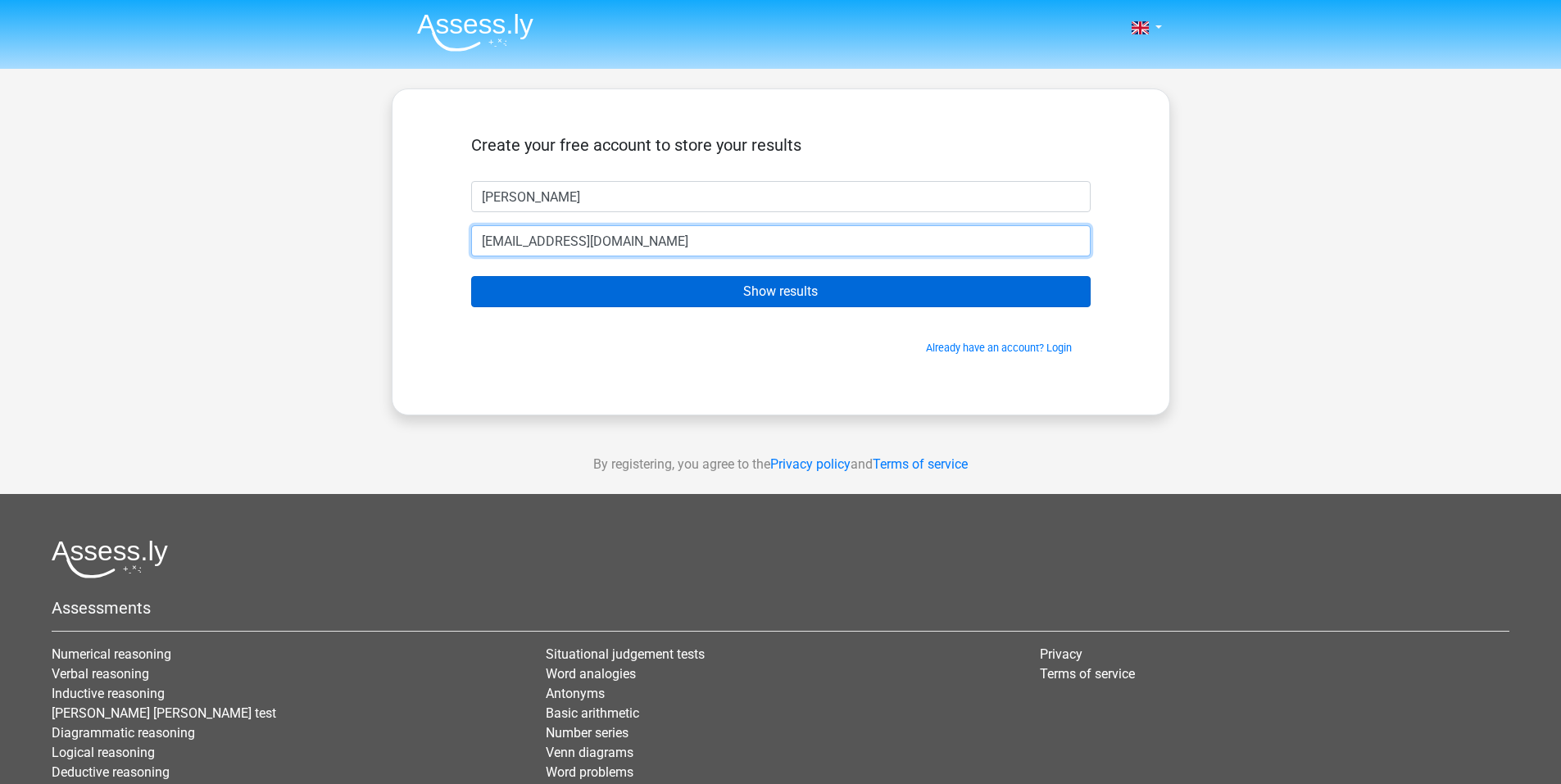
type input "[EMAIL_ADDRESS][DOMAIN_NAME]"
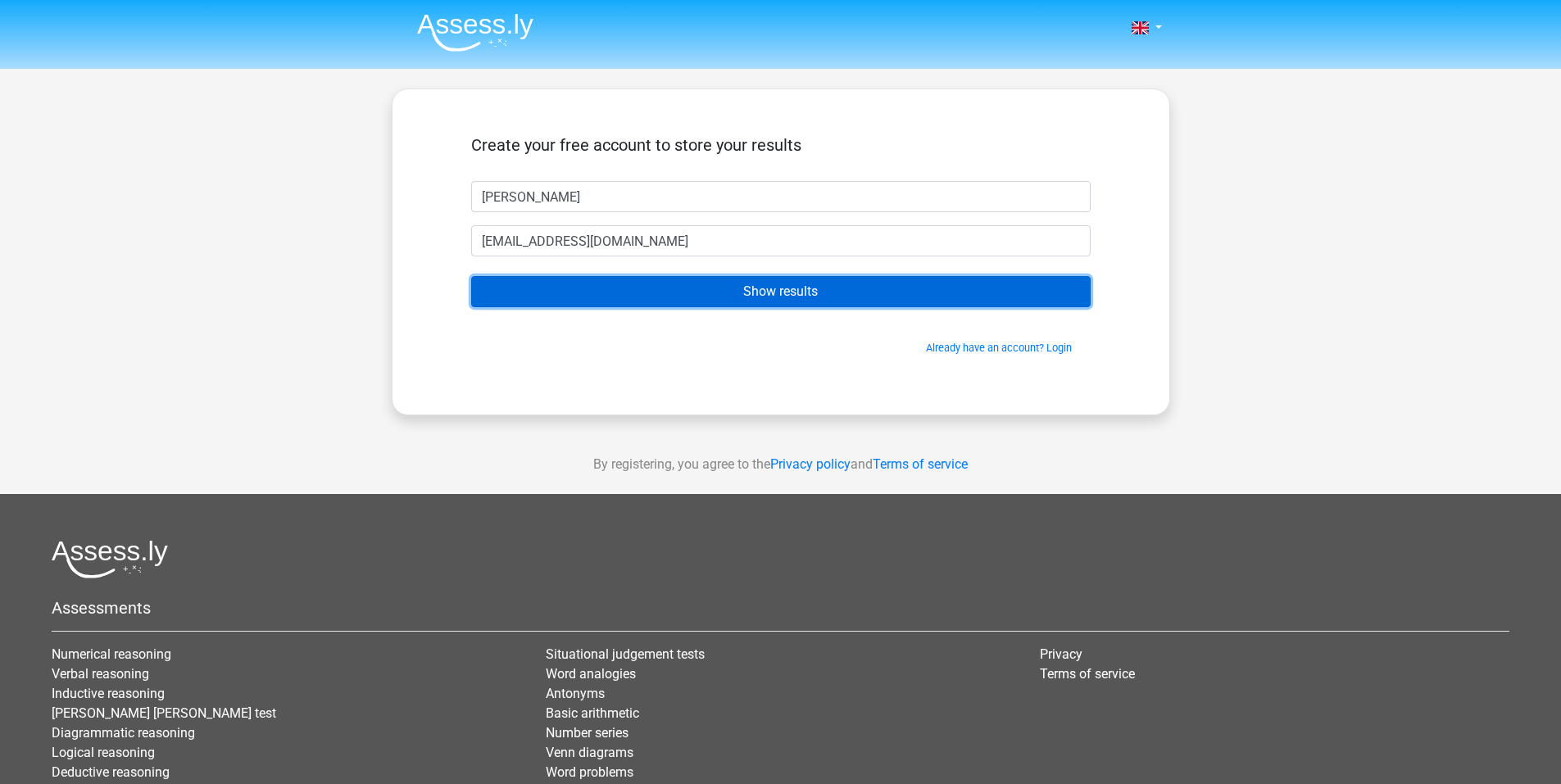
click at [813, 296] on input "Show results" at bounding box center [780, 292] width 619 height 31
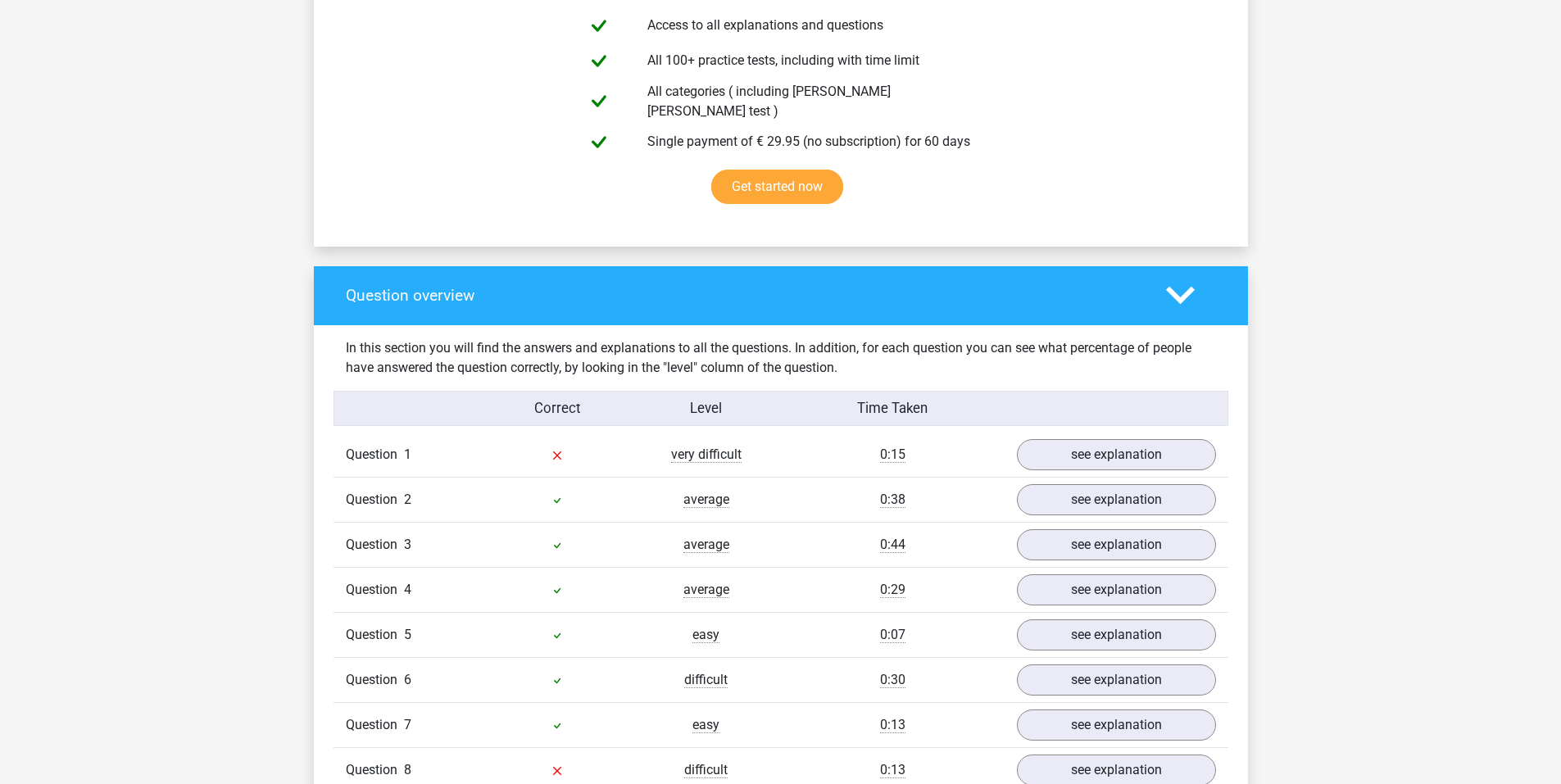
scroll to position [1092, 0]
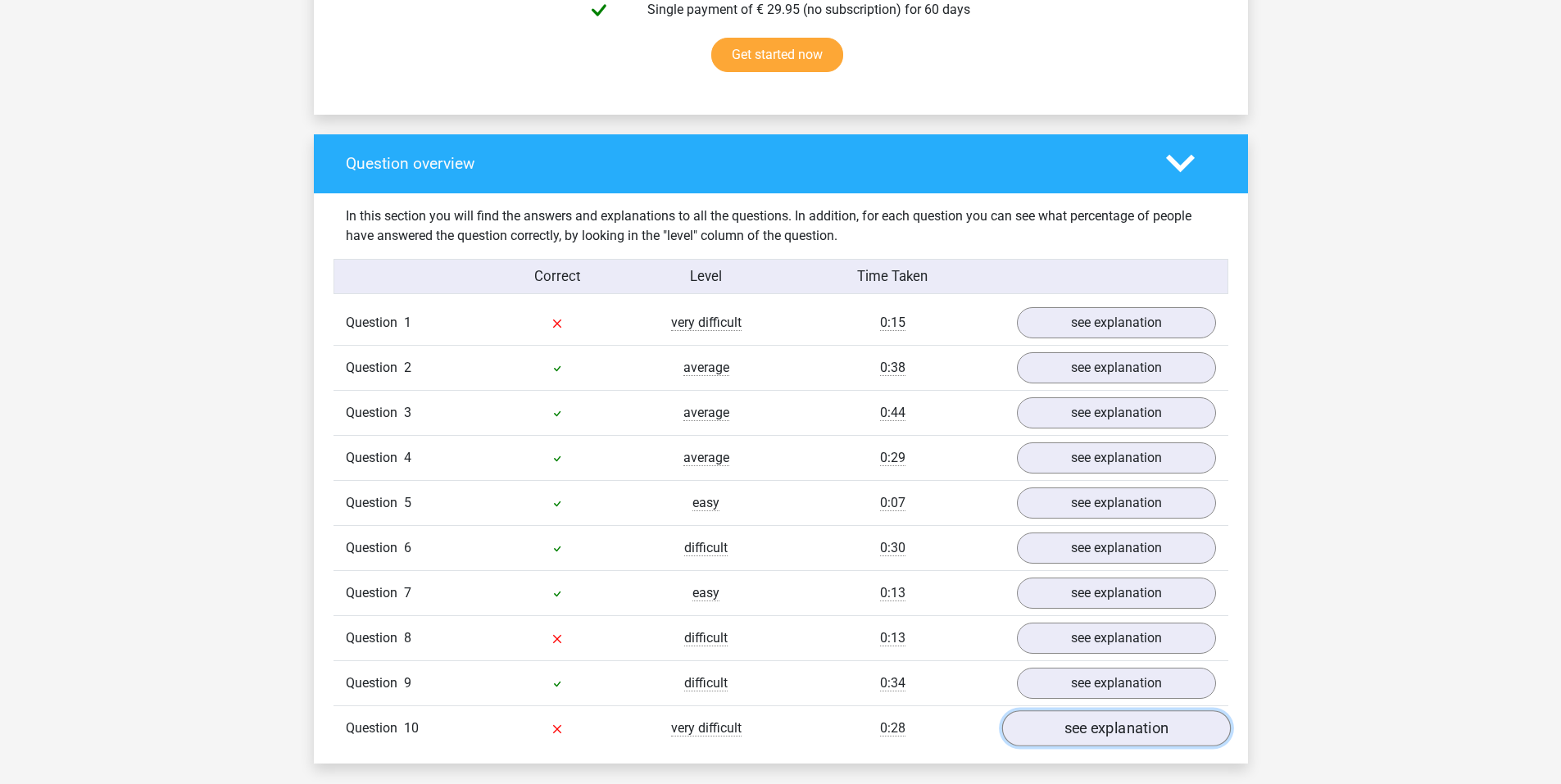
click at [1177, 715] on link "see explanation" at bounding box center [1115, 728] width 229 height 36
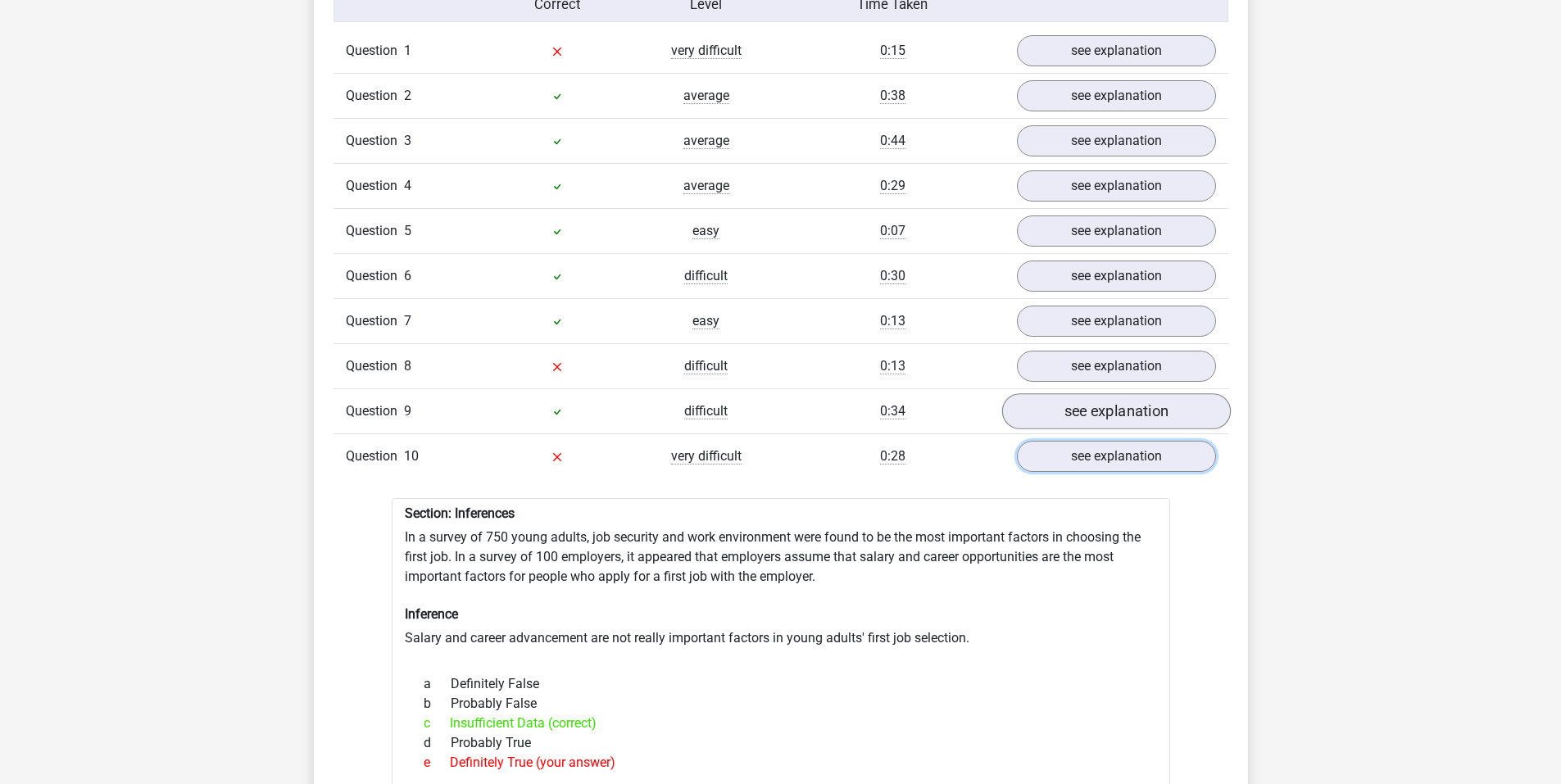
scroll to position [1365, 0]
click at [1104, 348] on link "see explanation" at bounding box center [1115, 364] width 229 height 36
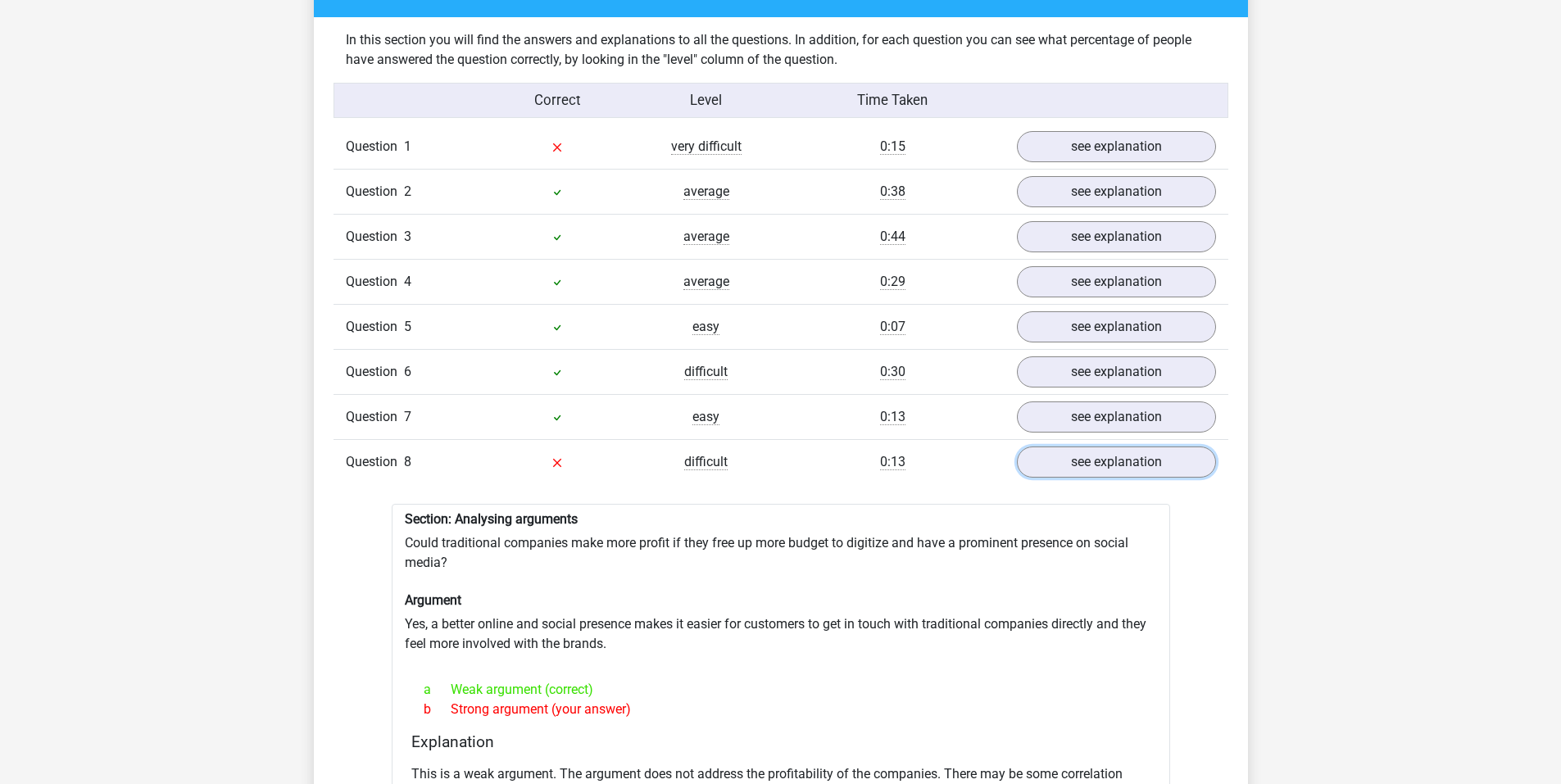
scroll to position [1229, 0]
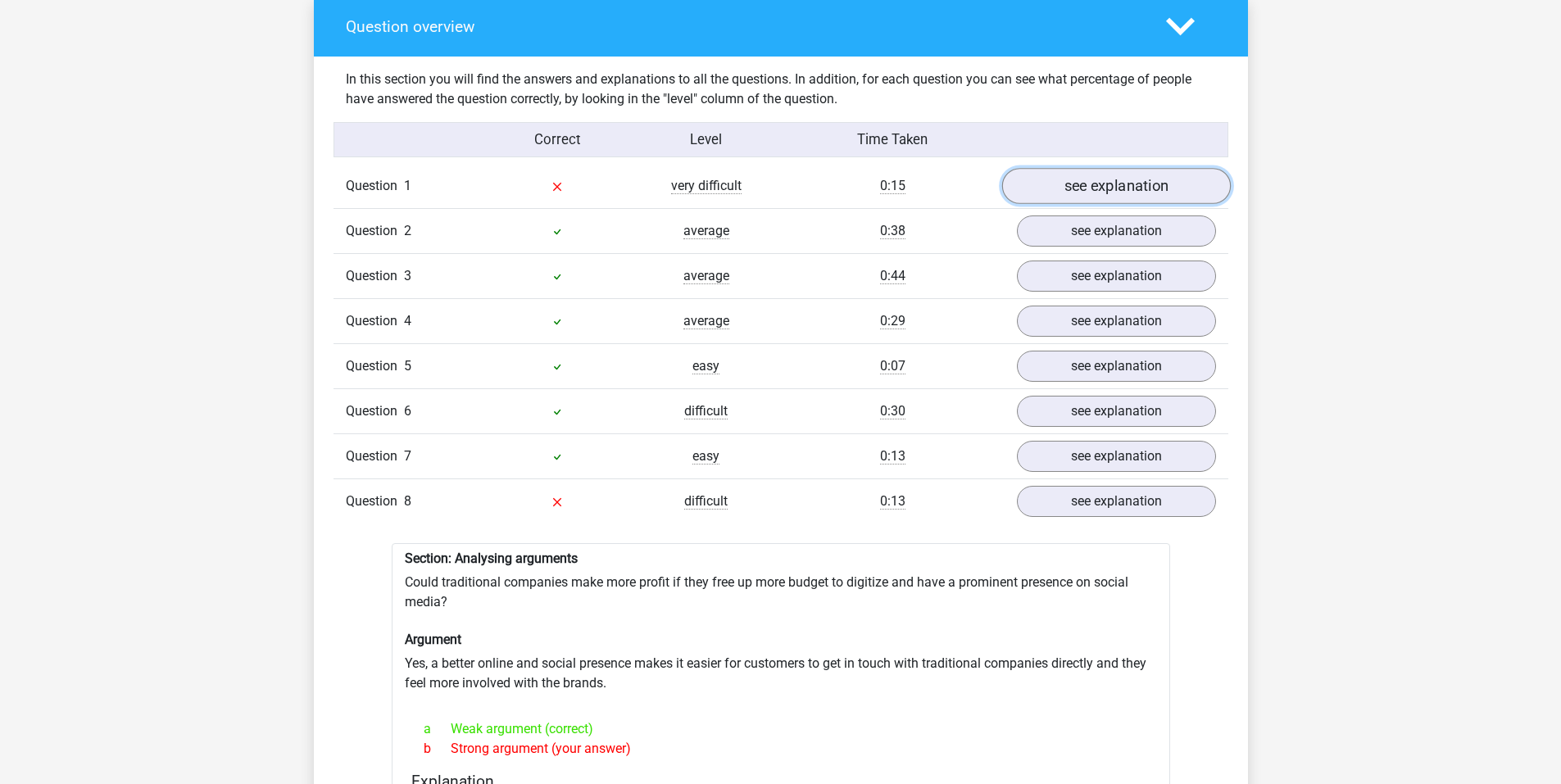
click at [1056, 173] on link "see explanation" at bounding box center [1115, 185] width 229 height 36
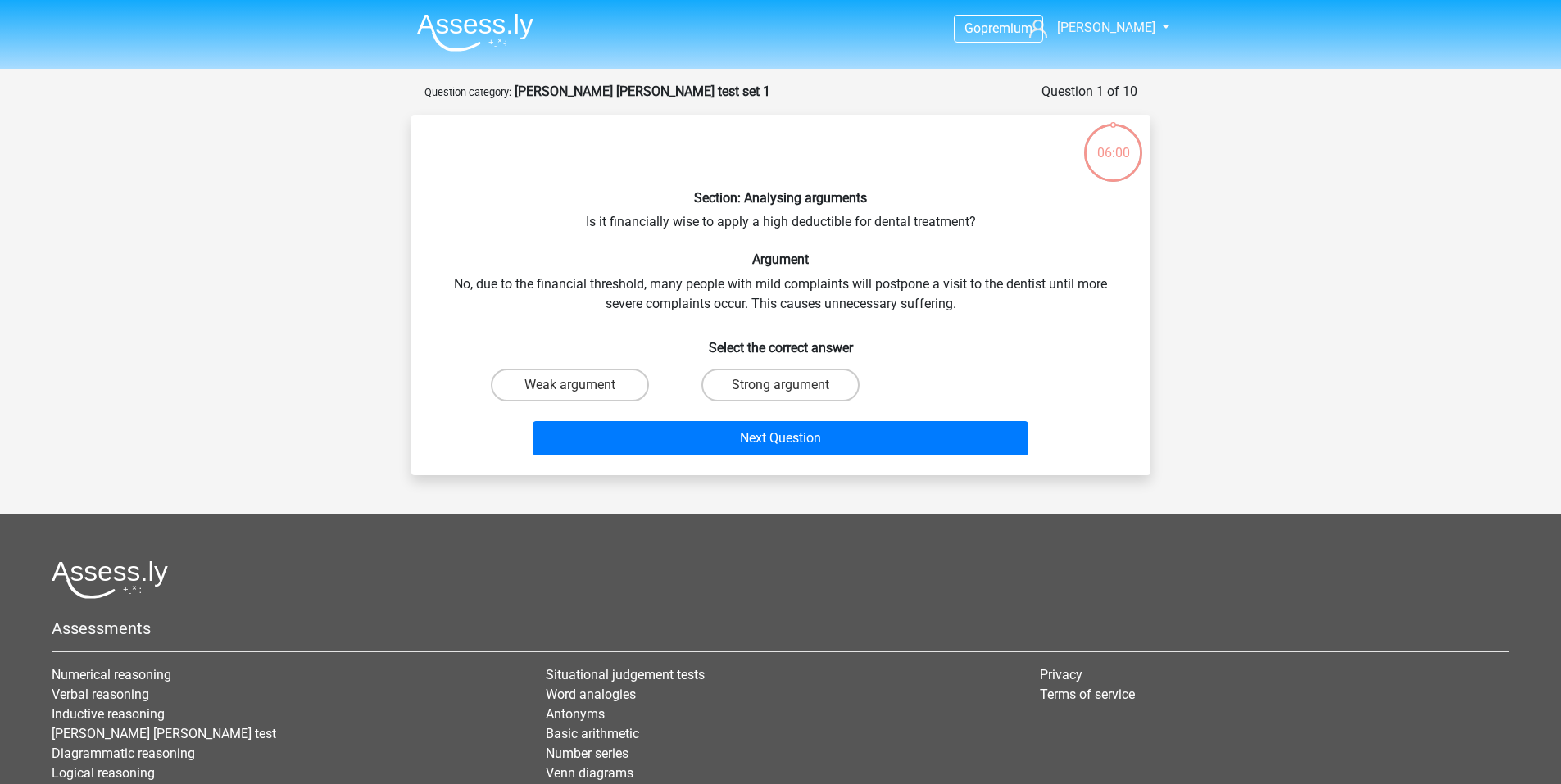
scroll to position [82, 0]
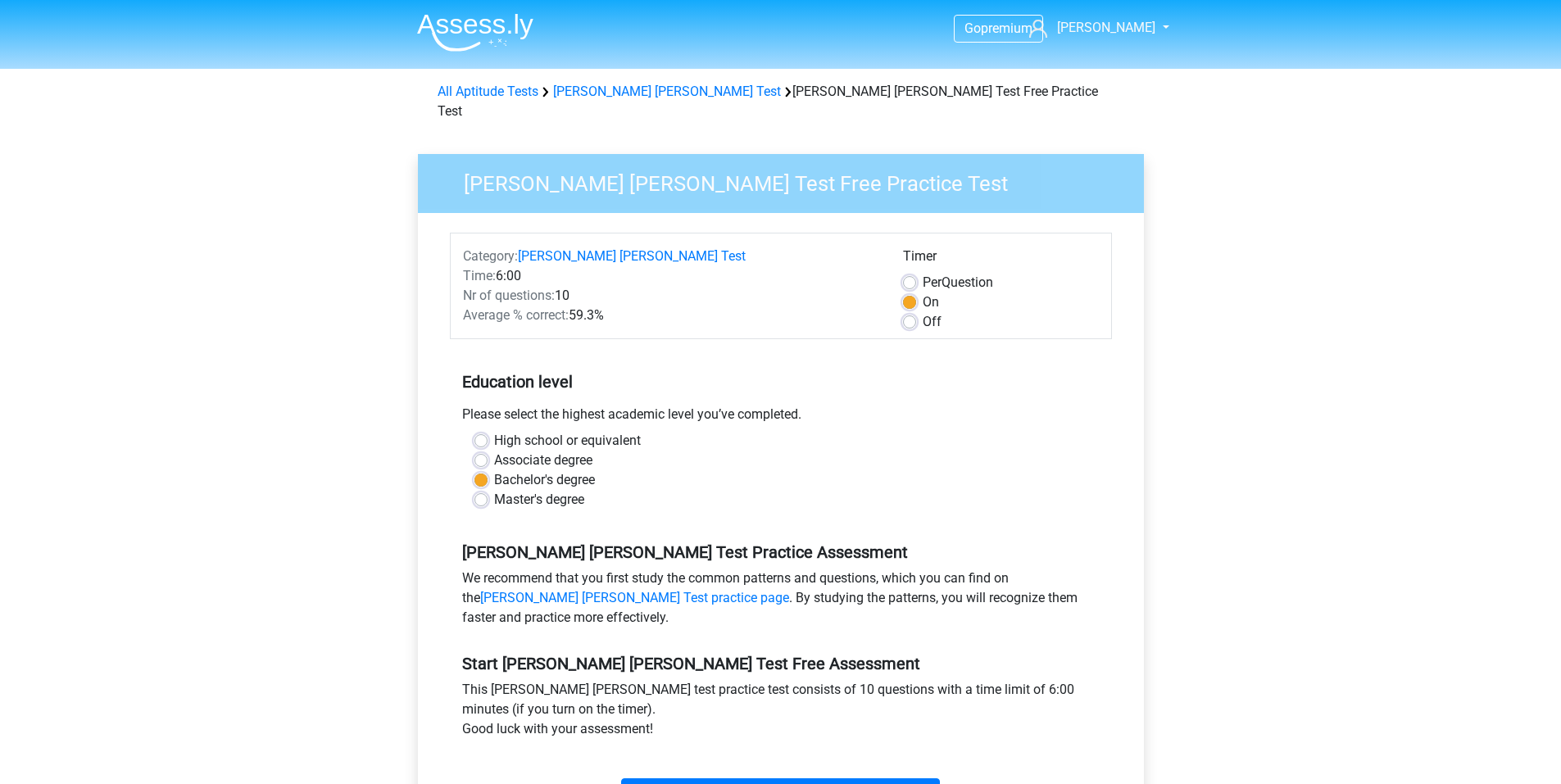
scroll to position [273, 0]
